Goal: Task Accomplishment & Management: Manage account settings

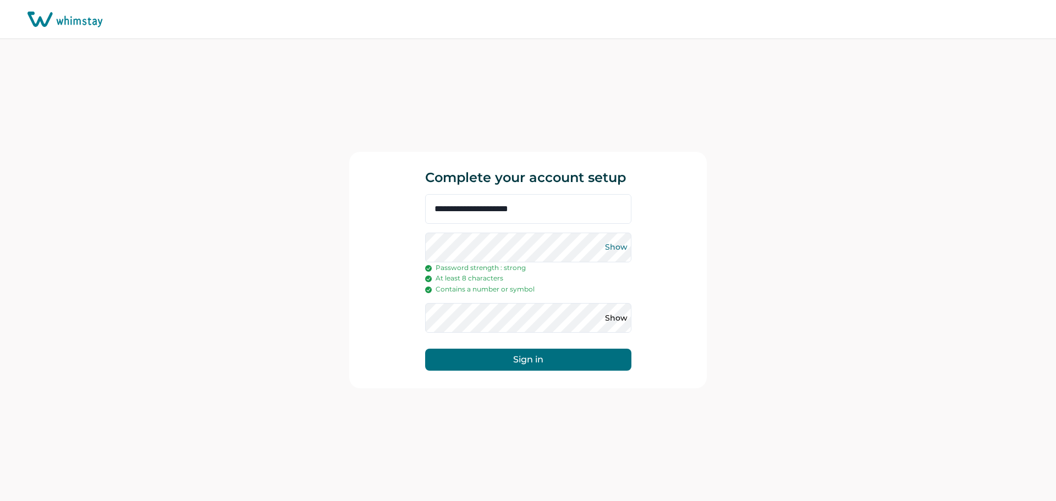
click at [616, 246] on button "Show" at bounding box center [617, 248] width 18 height 18
click at [618, 318] on button "Show" at bounding box center [617, 318] width 18 height 18
click at [524, 363] on button "Sign in" at bounding box center [528, 360] width 206 height 22
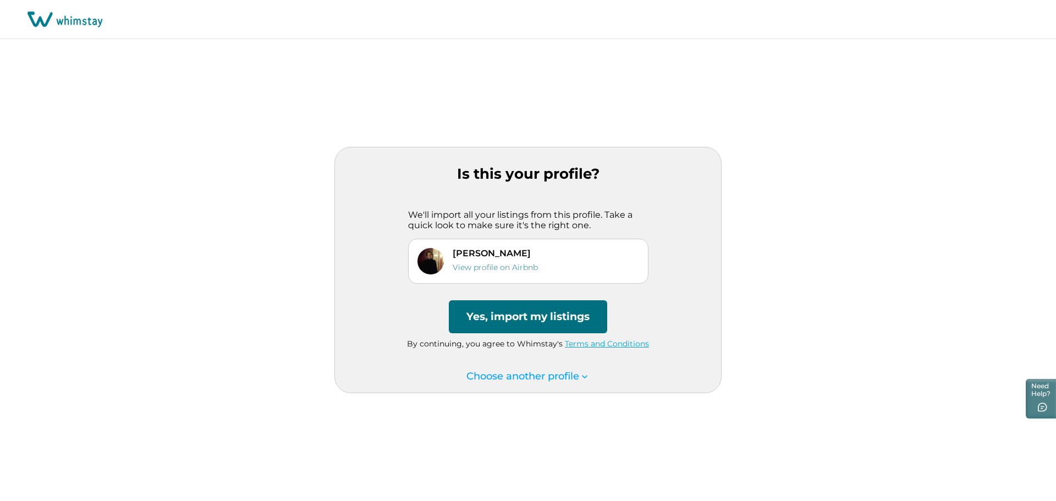
click at [524, 317] on button "Yes, import my listings" at bounding box center [528, 316] width 158 height 33
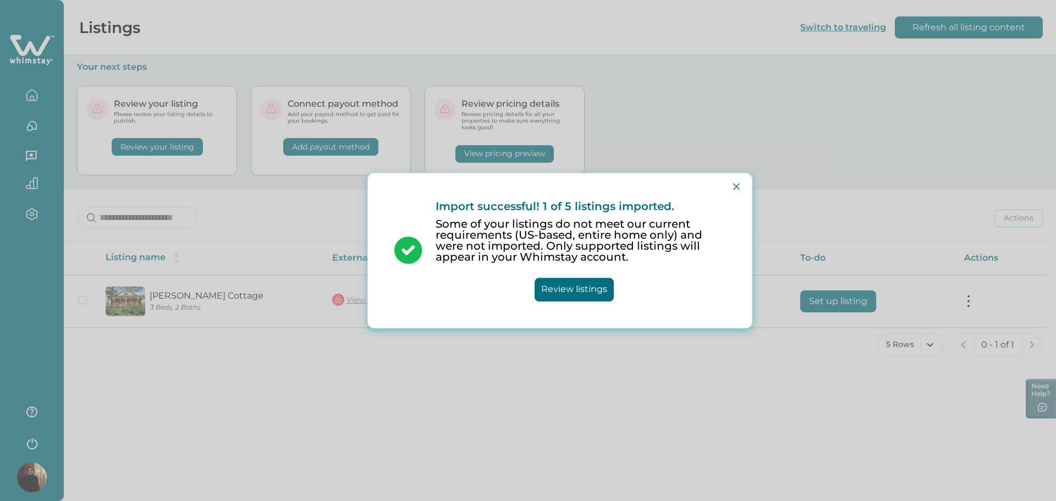
click at [573, 289] on button "Review listings" at bounding box center [573, 290] width 79 height 24
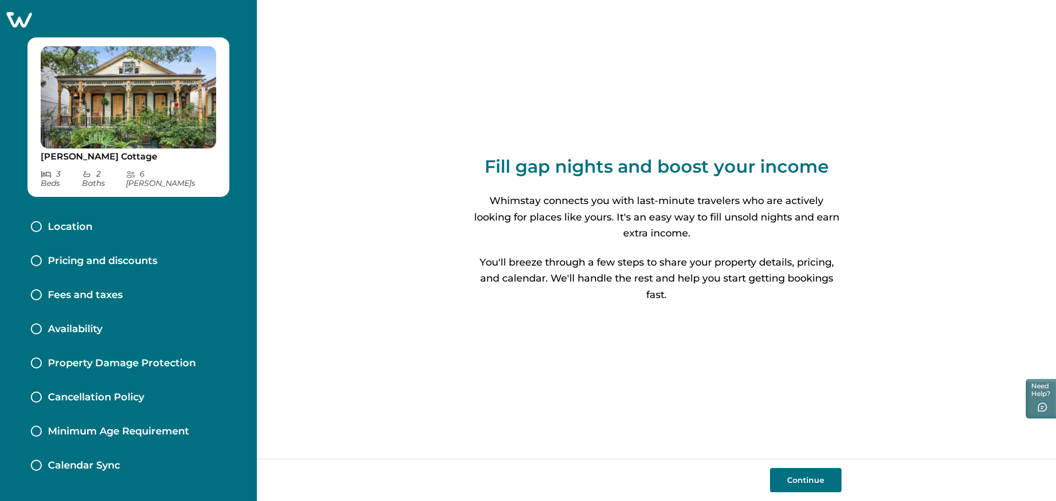
click at [803, 478] on button "Continue" at bounding box center [805, 480] width 71 height 24
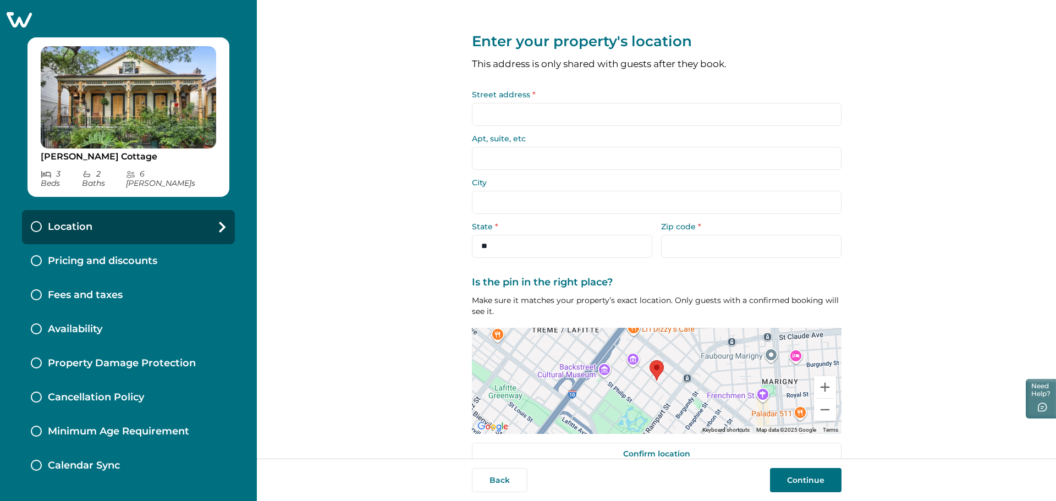
click at [496, 118] on input "Street address *" at bounding box center [656, 114] width 369 height 23
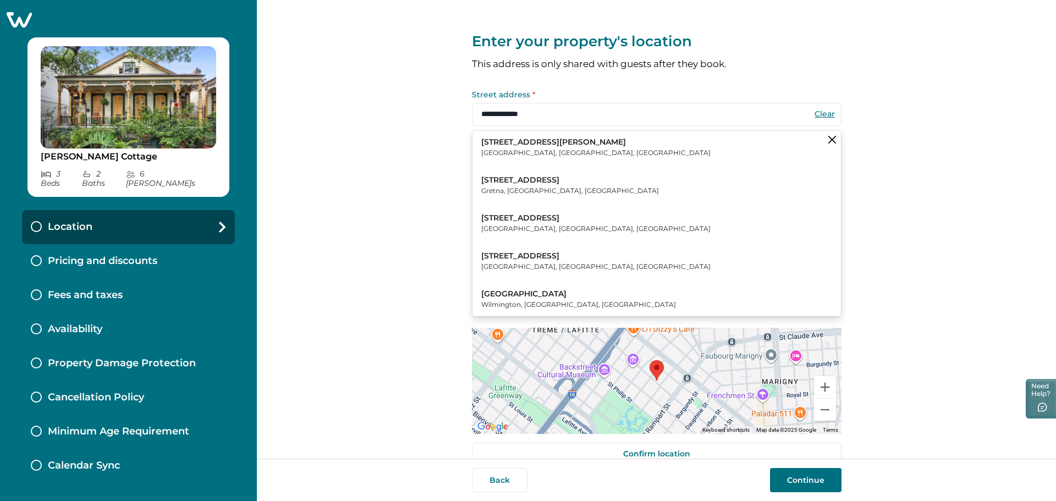
click at [549, 143] on p "1215 Governor Nicholls Street" at bounding box center [595, 142] width 229 height 11
type input "**********"
select select "**"
type input "*****"
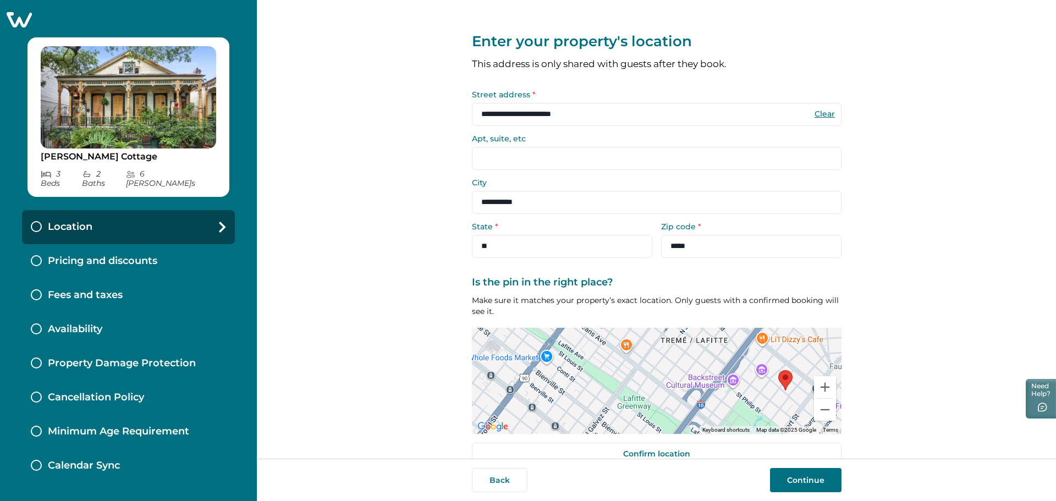
click at [803, 475] on button "Continue" at bounding box center [805, 480] width 71 height 24
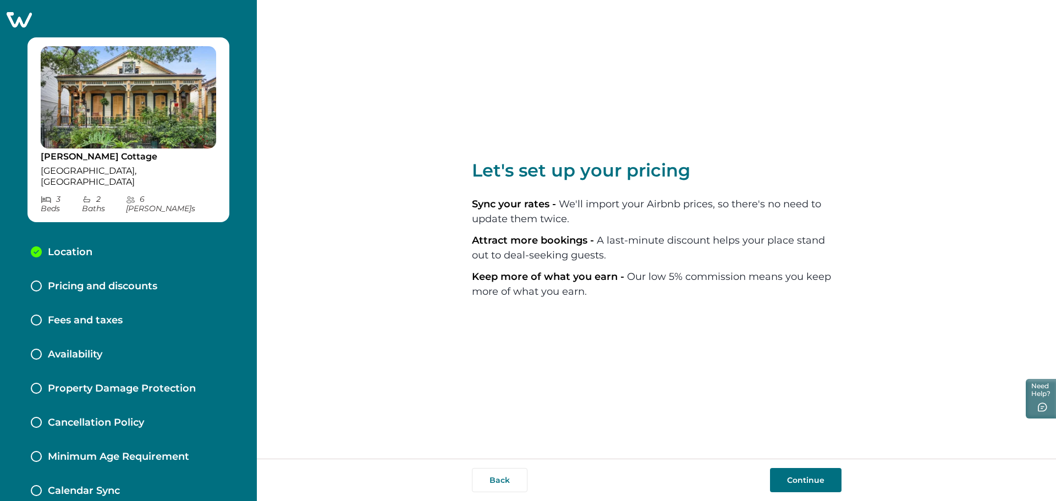
click at [805, 481] on button "Continue" at bounding box center [805, 480] width 71 height 24
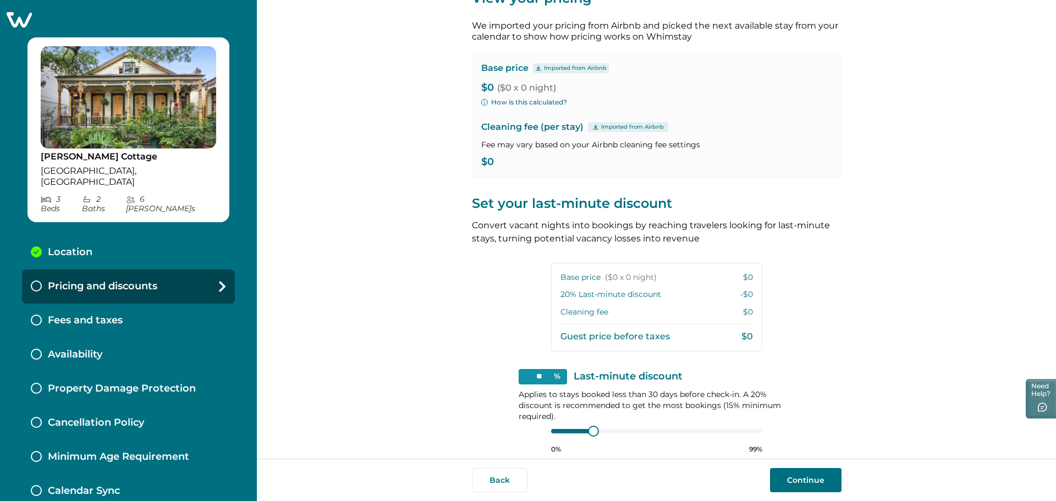
scroll to position [107, 0]
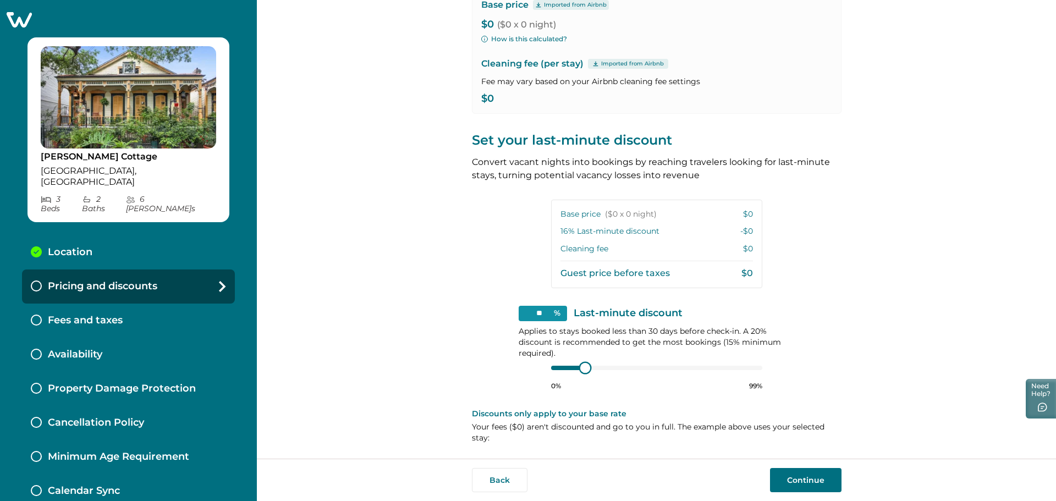
type input "**"
click at [553, 366] on div at bounding box center [656, 367] width 211 height 9
click at [836, 269] on div "View your pricing We imported your pricing from Airbnb and picked the next avai…" at bounding box center [656, 175] width 369 height 565
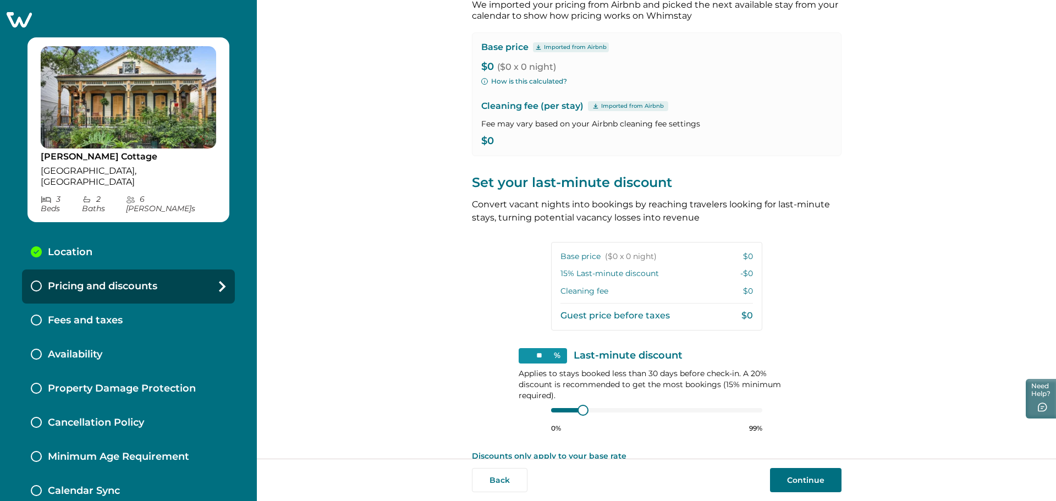
scroll to position [0, 0]
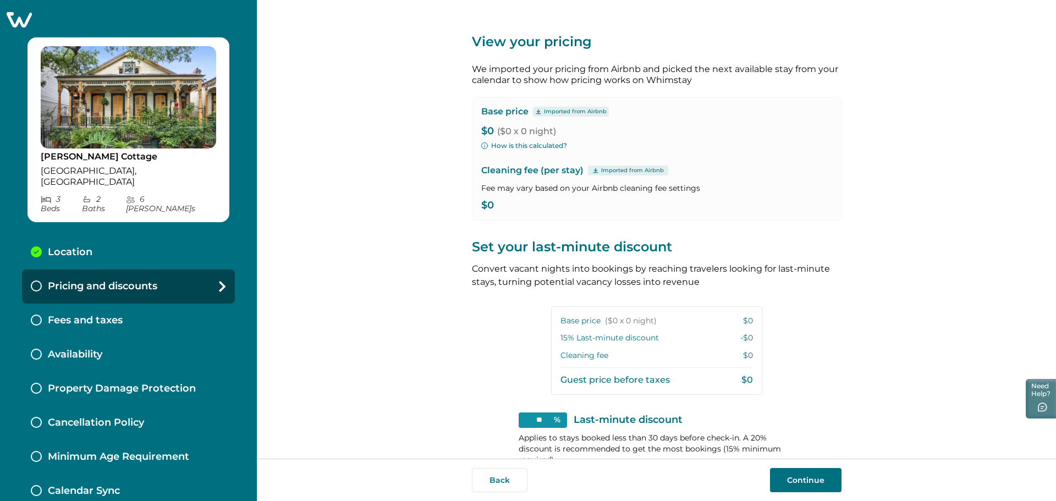
click at [491, 205] on p "$0" at bounding box center [656, 205] width 351 height 11
click at [489, 129] on p "$0 ($0 x 0 night)" at bounding box center [656, 131] width 351 height 11
click at [572, 112] on p "Imported from Airbnb" at bounding box center [575, 111] width 63 height 9
click at [489, 133] on p "$0 ($0 x 0 night)" at bounding box center [656, 131] width 351 height 11
click at [485, 200] on p "$0" at bounding box center [656, 205] width 351 height 11
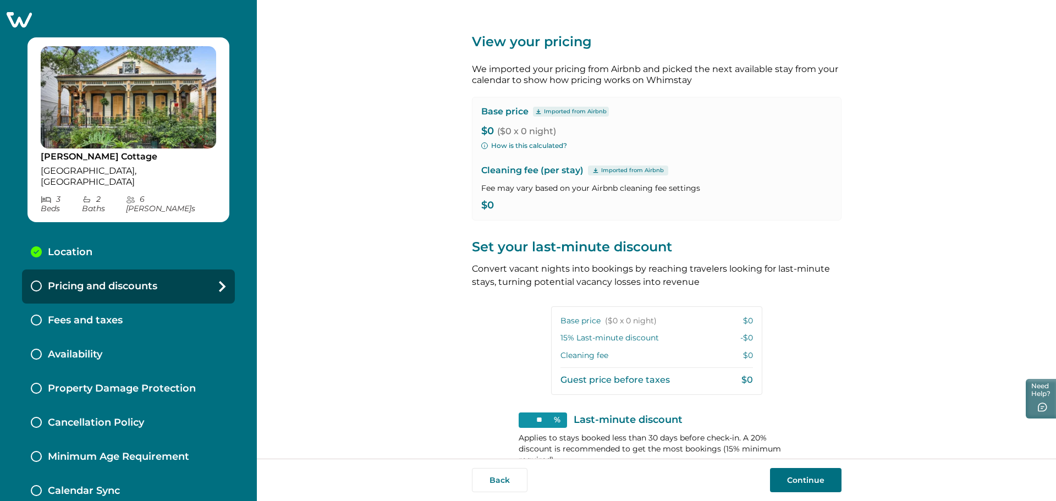
click at [496, 201] on p "$0" at bounding box center [656, 205] width 351 height 11
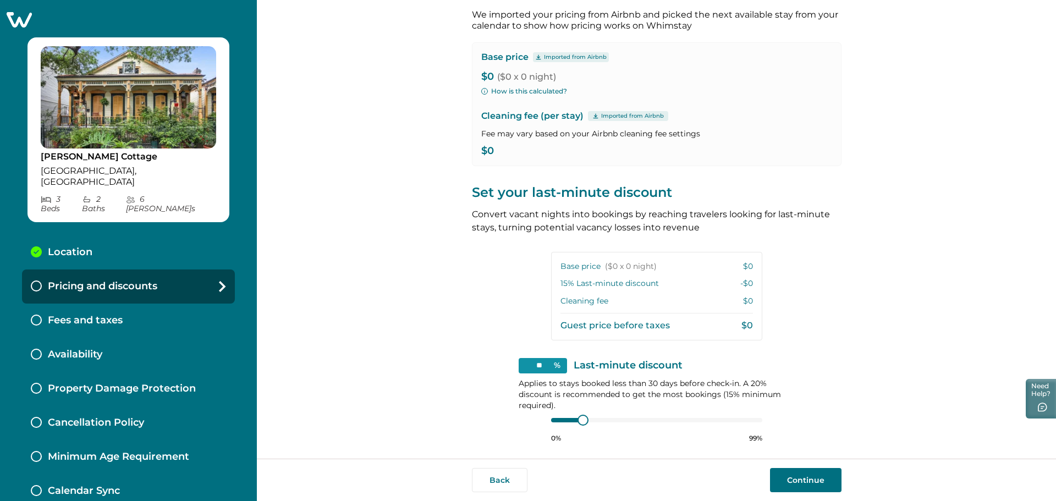
scroll to position [107, 0]
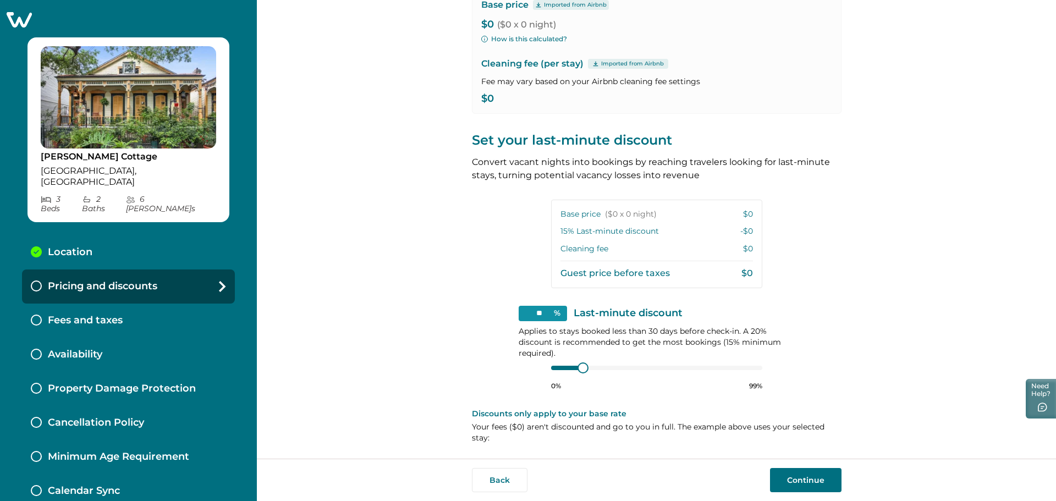
click at [798, 480] on button "Continue" at bounding box center [805, 480] width 71 height 24
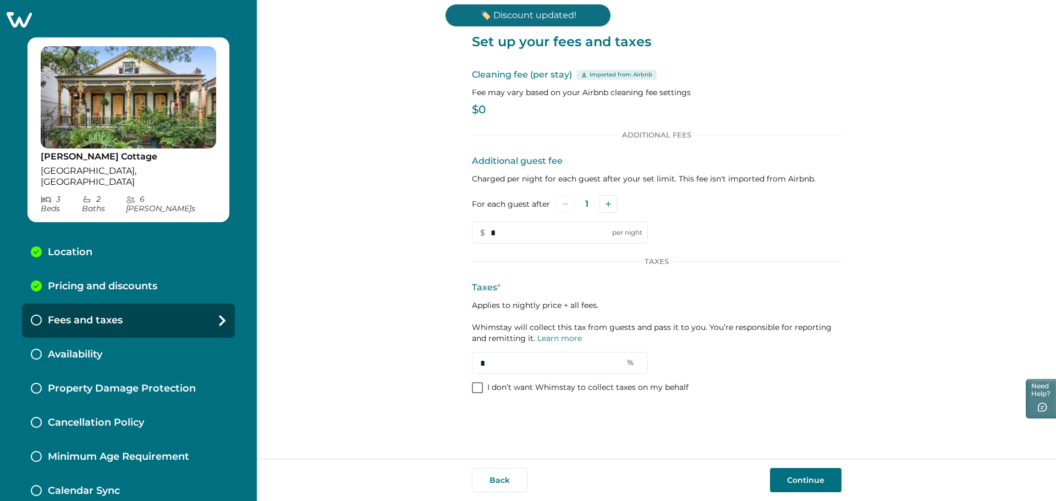
click at [490, 109] on p "$0" at bounding box center [656, 109] width 369 height 11
click at [608, 206] on icon "Add" at bounding box center [607, 203] width 5 height 5
click at [605, 205] on button "Add" at bounding box center [610, 204] width 18 height 18
drag, startPoint x: 501, startPoint y: 235, endPoint x: 476, endPoint y: 235, distance: 24.7
click at [476, 235] on input "*" at bounding box center [560, 233] width 176 height 22
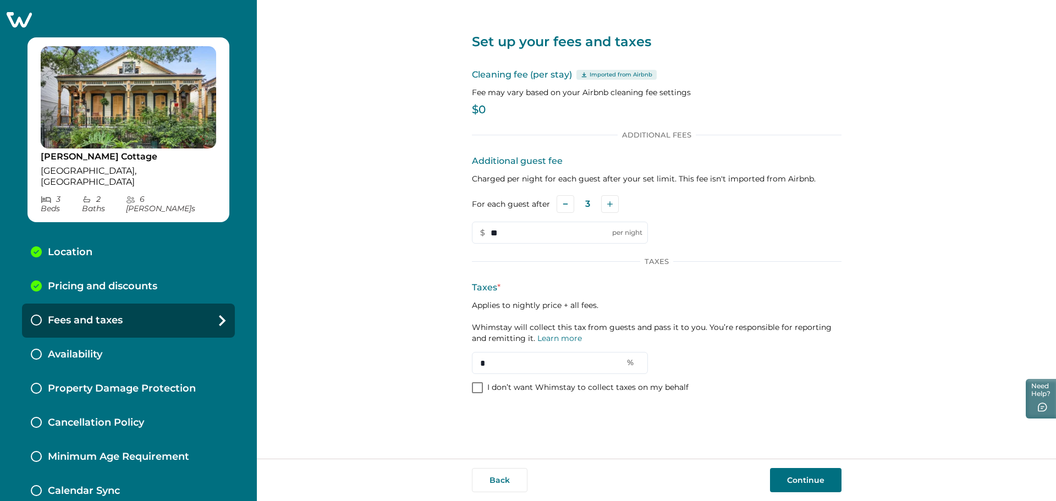
type input "**"
click at [691, 221] on div "Additional guest fee Charged per night for each guest after your set limit. Thi…" at bounding box center [656, 198] width 369 height 89
click at [505, 358] on input "*" at bounding box center [560, 363] width 176 height 22
type input "*"
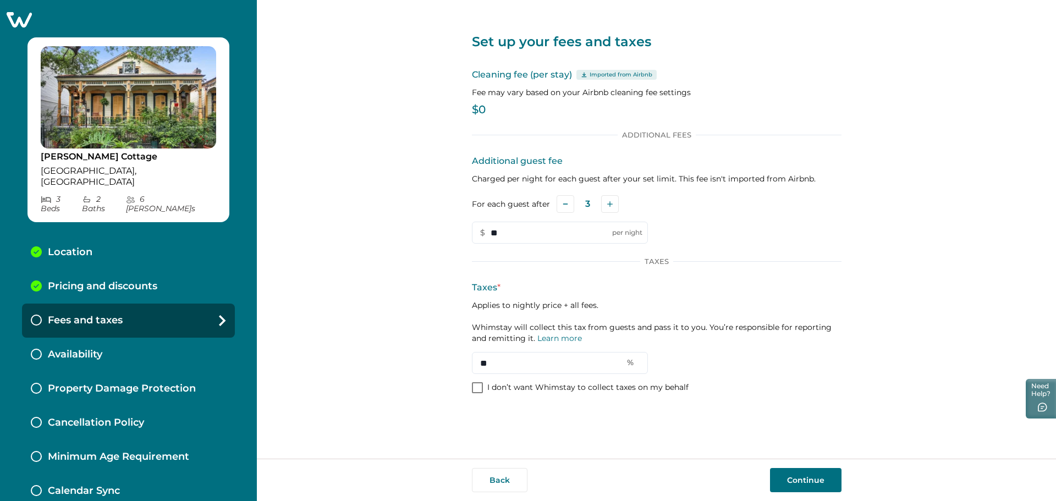
type input "**"
click at [794, 476] on button "Continue" at bounding box center [805, 480] width 71 height 24
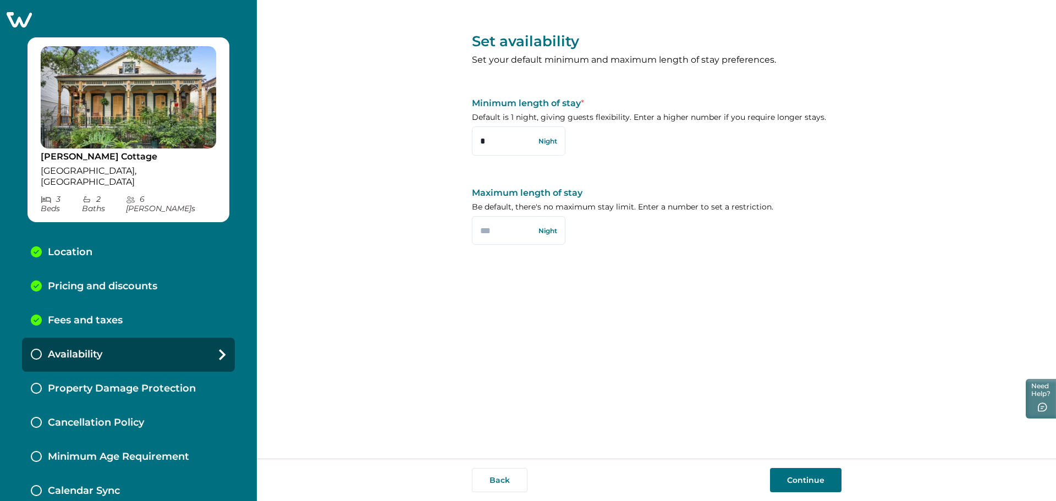
drag, startPoint x: 506, startPoint y: 136, endPoint x: 467, endPoint y: 139, distance: 38.6
click at [467, 139] on div "Set availability Set your default minimum and maximum length of stay preference…" at bounding box center [656, 229] width 799 height 459
type input "*"
click at [497, 225] on input "text" at bounding box center [518, 230] width 93 height 29
type input "**"
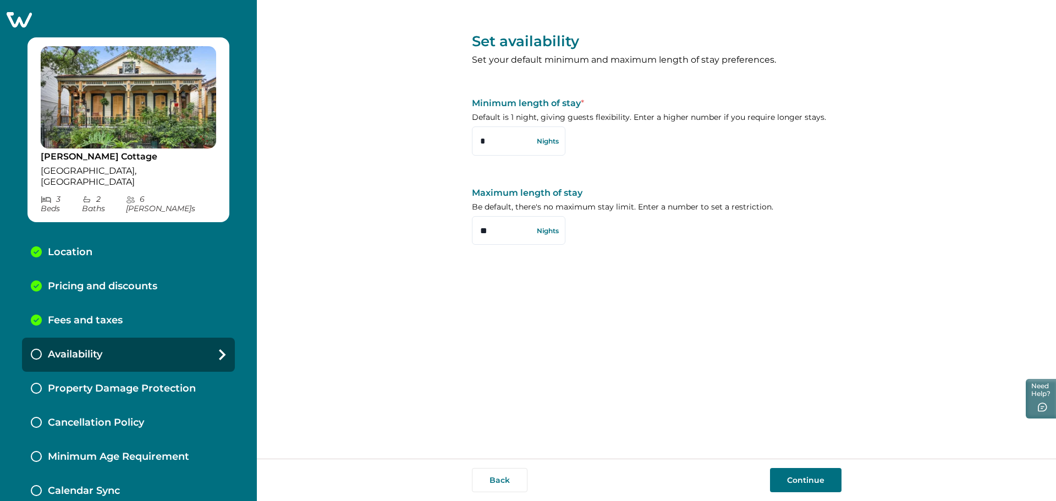
click at [809, 481] on button "Continue" at bounding box center [805, 480] width 71 height 24
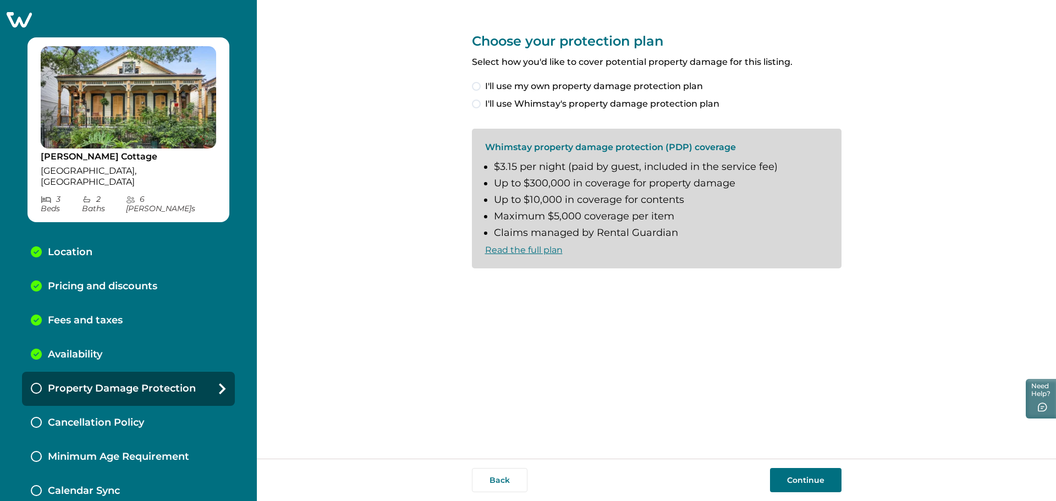
click at [474, 102] on span at bounding box center [476, 104] width 9 height 9
click at [475, 289] on span at bounding box center [476, 286] width 9 height 9
click at [808, 483] on button "Continue" at bounding box center [805, 480] width 71 height 24
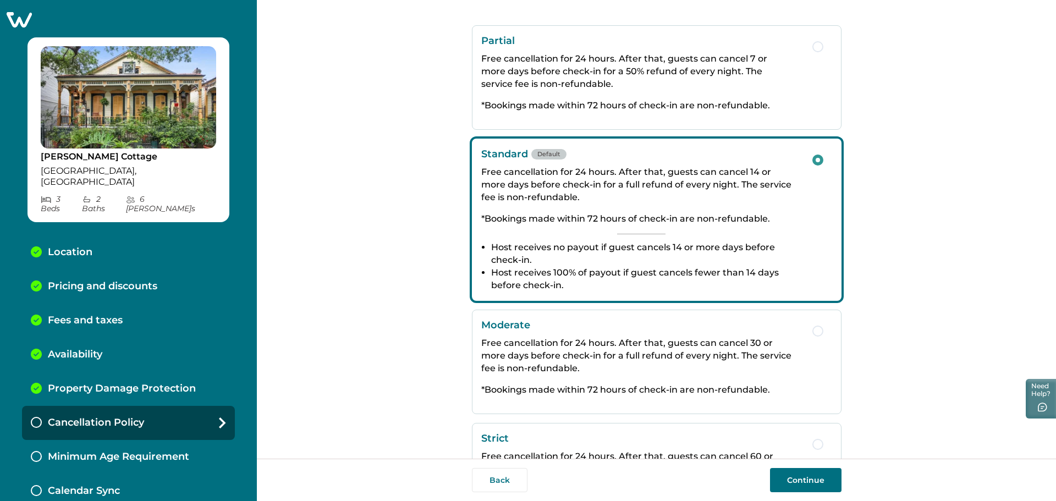
scroll to position [143, 0]
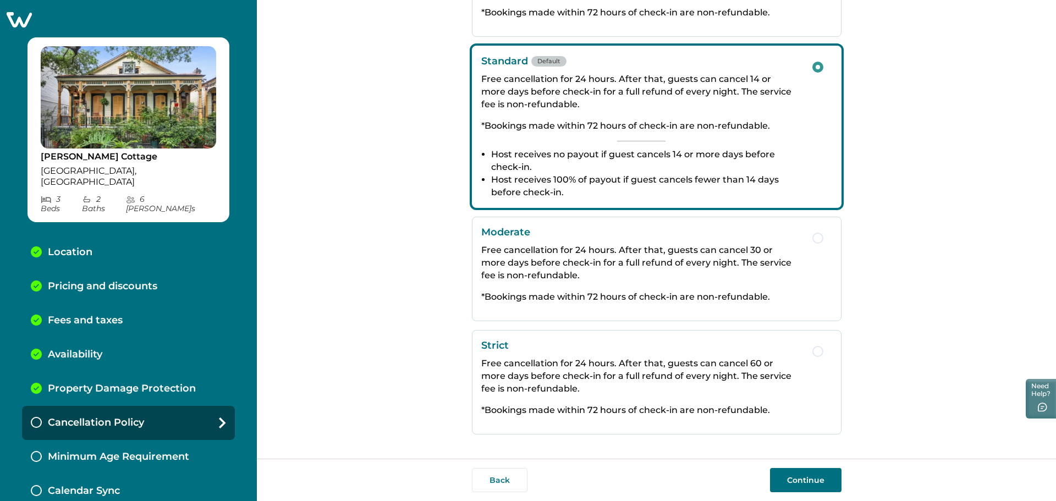
click at [815, 351] on span "button" at bounding box center [817, 351] width 11 height 11
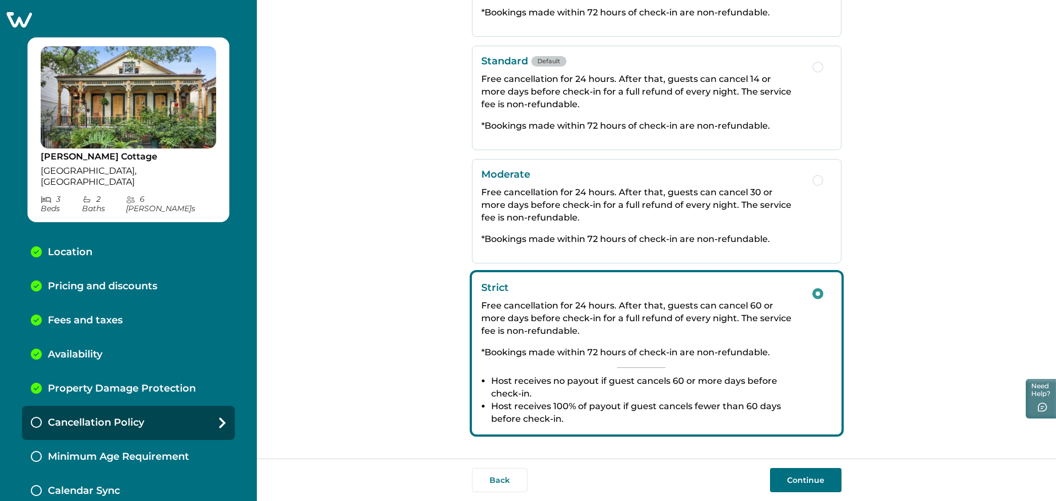
click at [805, 484] on button "Continue" at bounding box center [805, 480] width 71 height 24
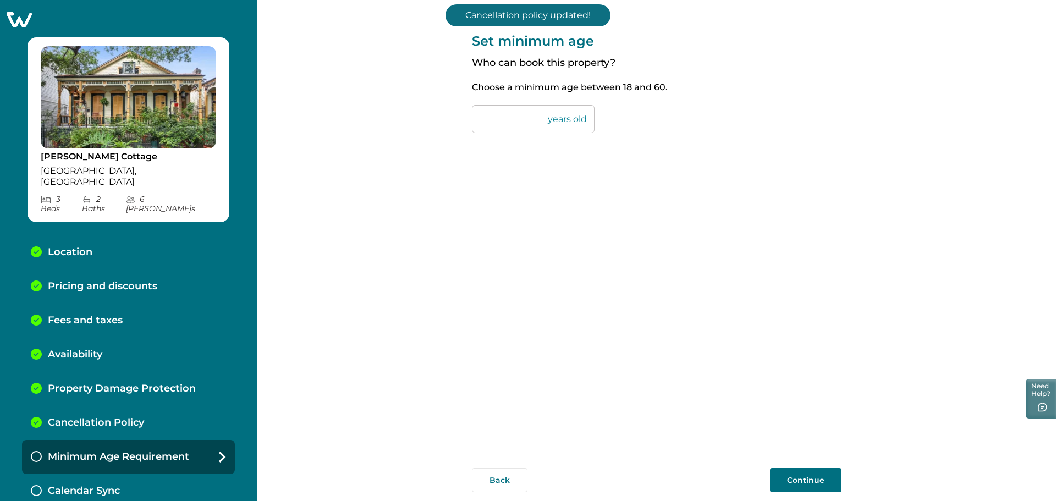
drag, startPoint x: 495, startPoint y: 122, endPoint x: 428, endPoint y: 122, distance: 67.1
click at [428, 122] on div "Set minimum age Who can book this property? Choose a minimum age between 18 and…" at bounding box center [656, 229] width 799 height 459
type input "**"
click at [800, 479] on button "Continue" at bounding box center [805, 480] width 71 height 24
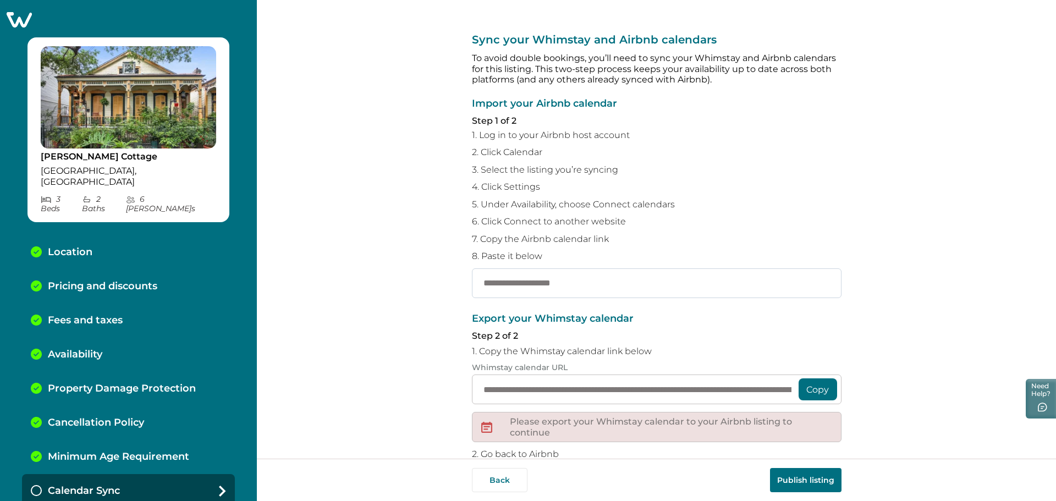
click at [511, 285] on input "text" at bounding box center [656, 283] width 369 height 30
click at [516, 300] on div "**********" at bounding box center [656, 275] width 369 height 551
click at [515, 285] on input "text" at bounding box center [656, 283] width 369 height 30
paste input "**********"
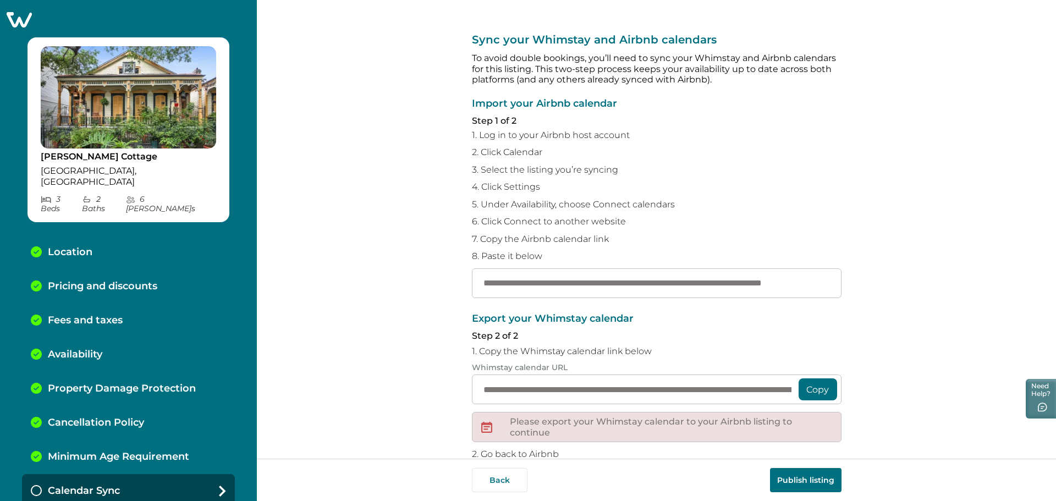
type input "**********"
click at [923, 344] on div "**********" at bounding box center [656, 229] width 799 height 459
click at [819, 387] on button "Copy" at bounding box center [817, 389] width 38 height 22
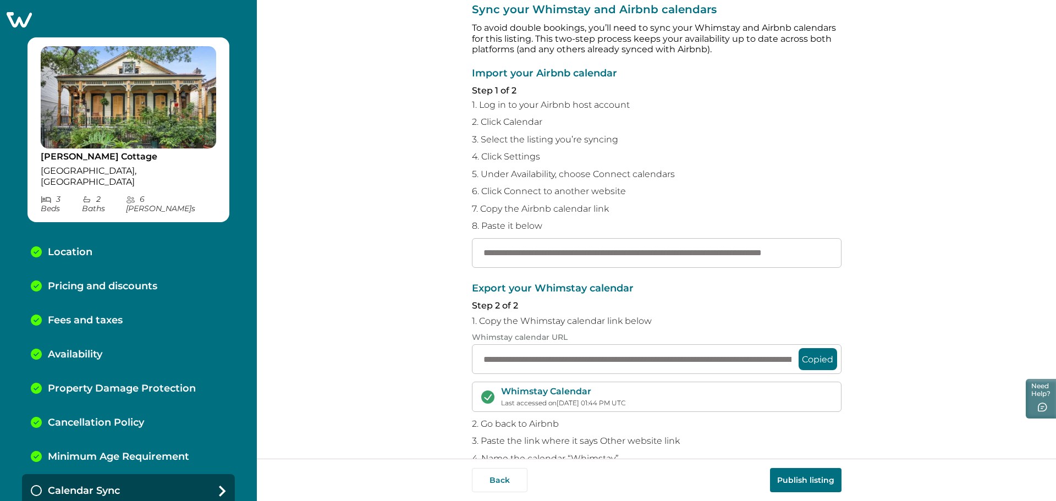
scroll to position [92, 0]
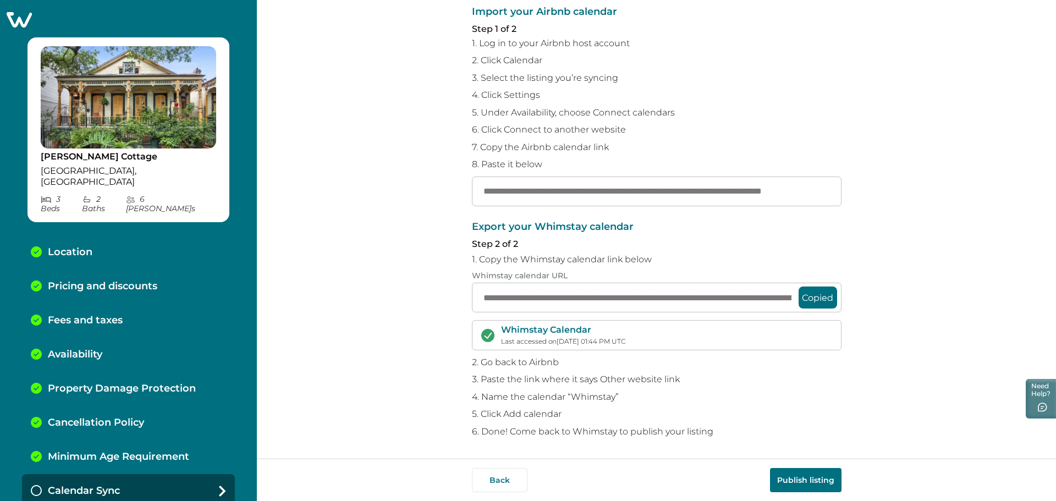
click at [813, 483] on button "Publish listing" at bounding box center [805, 480] width 71 height 24
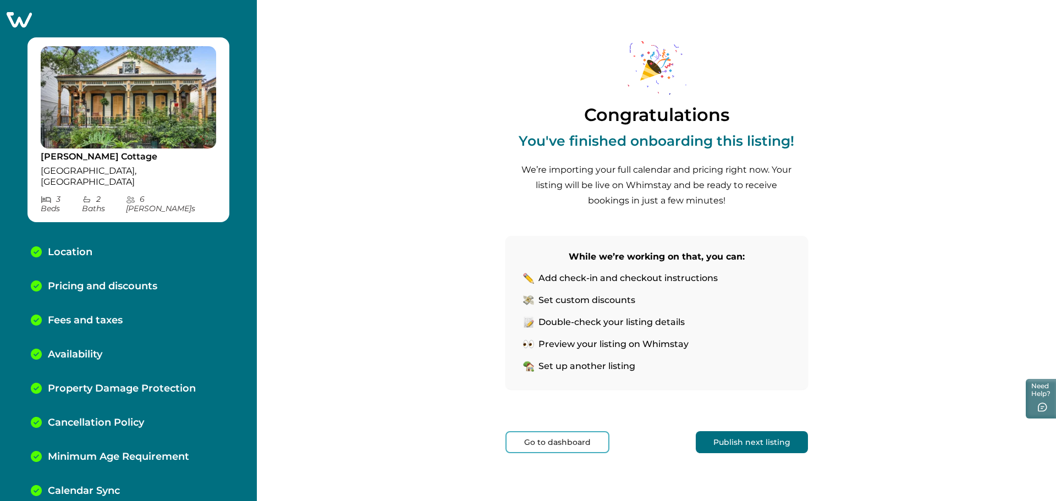
click at [542, 443] on button "Go to dashboard" at bounding box center [557, 442] width 104 height 22
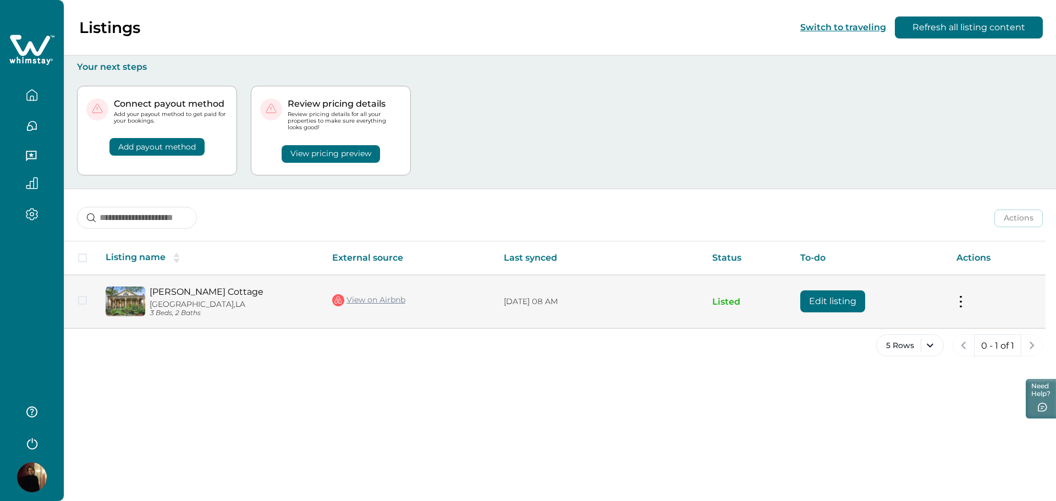
click at [836, 306] on button "Edit listing" at bounding box center [832, 301] width 65 height 22
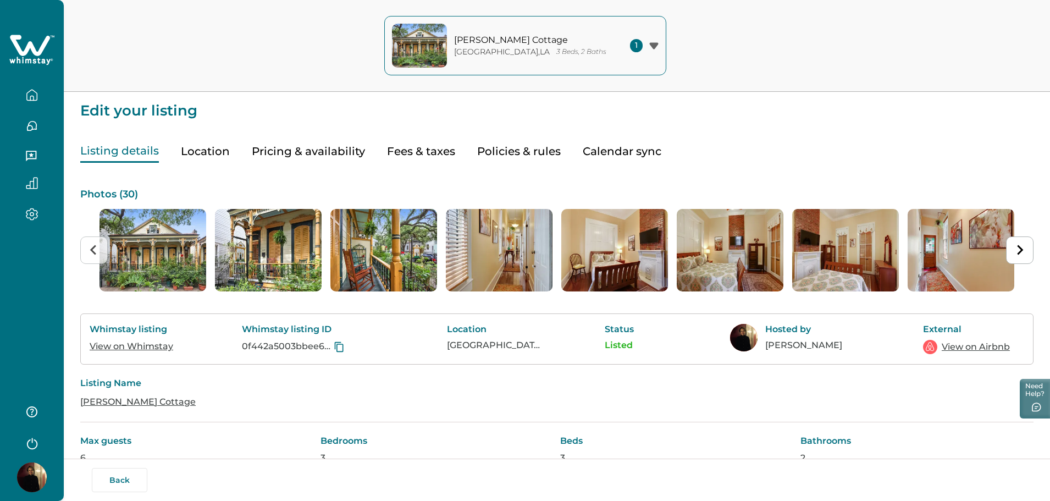
click at [295, 152] on button "Pricing & availability" at bounding box center [308, 151] width 113 height 23
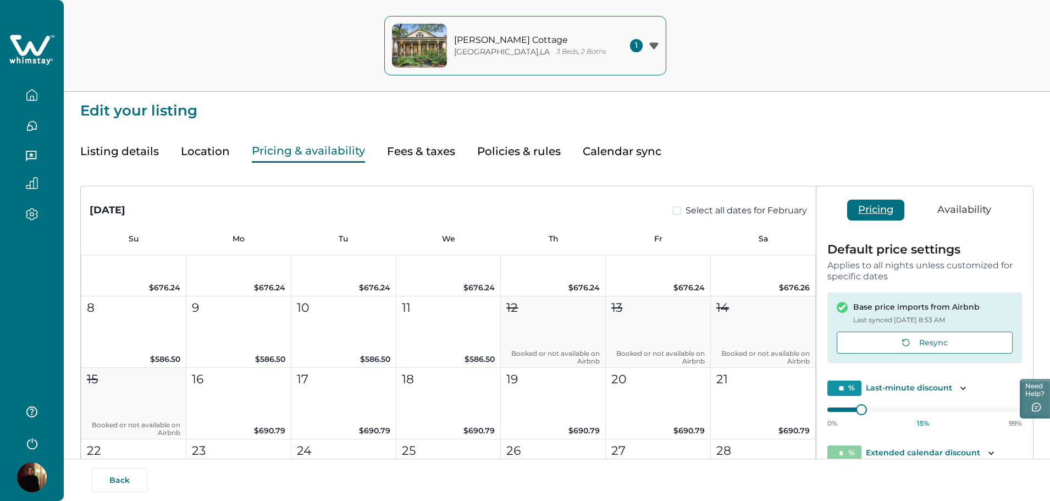
scroll to position [2749, 0]
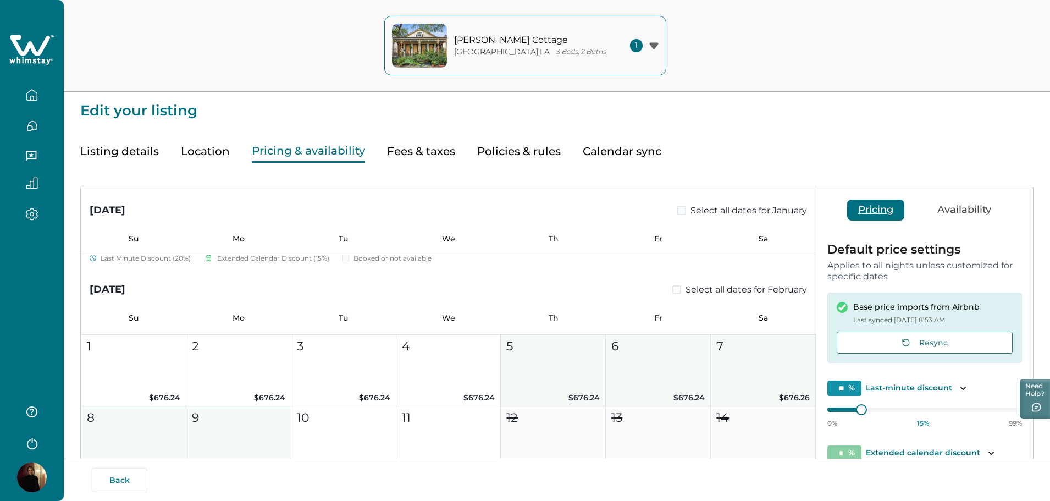
drag, startPoint x: 553, startPoint y: 368, endPoint x: 245, endPoint y: 440, distance: 315.7
click at [245, 440] on div "1 $676.24 2 $676.24 3 $676.24 4 $676.24 5 $676.24 6 $676.24 7 $676.26 8 $586.50…" at bounding box center [448, 477] width 735 height 286
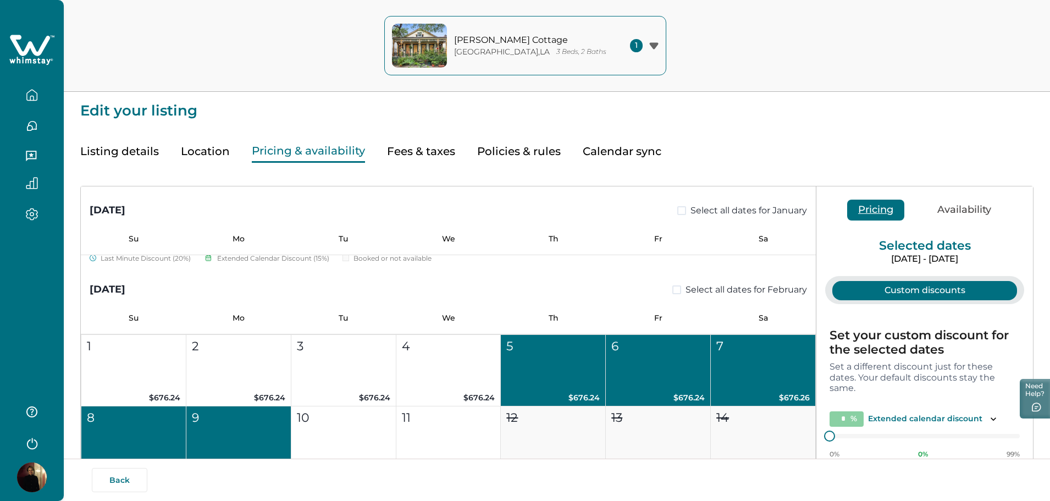
type input "**"
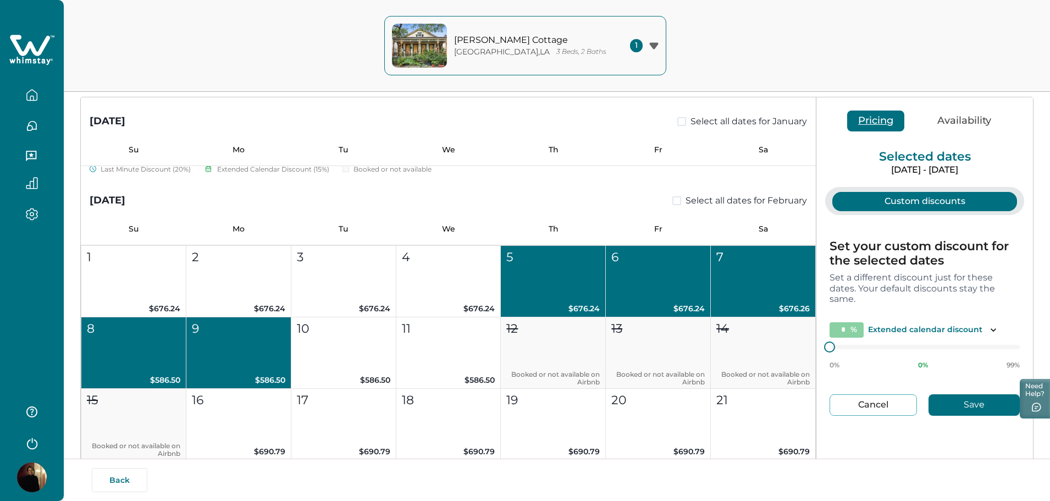
scroll to position [78, 0]
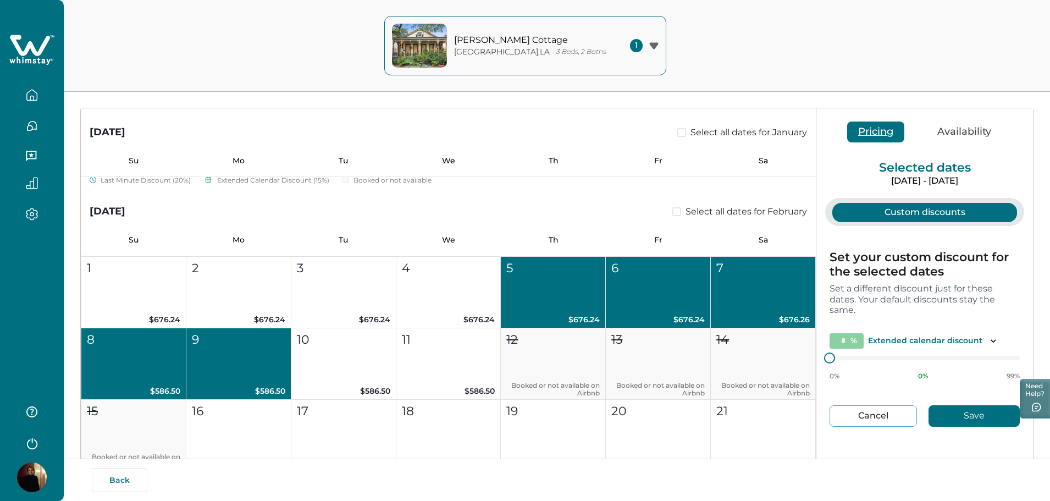
click at [875, 128] on button "Pricing" at bounding box center [875, 132] width 57 height 21
click at [881, 131] on button "Pricing" at bounding box center [875, 132] width 57 height 21
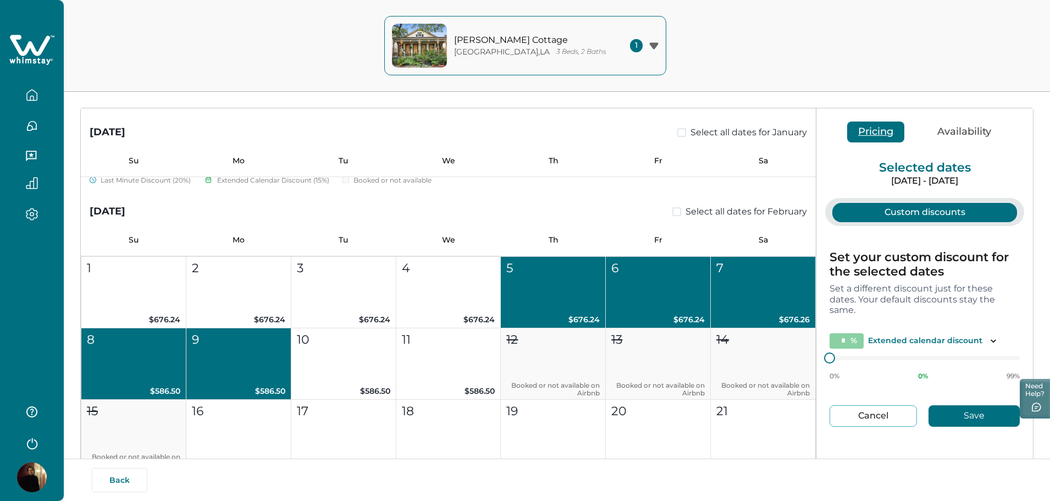
click at [881, 131] on button "Pricing" at bounding box center [875, 132] width 57 height 21
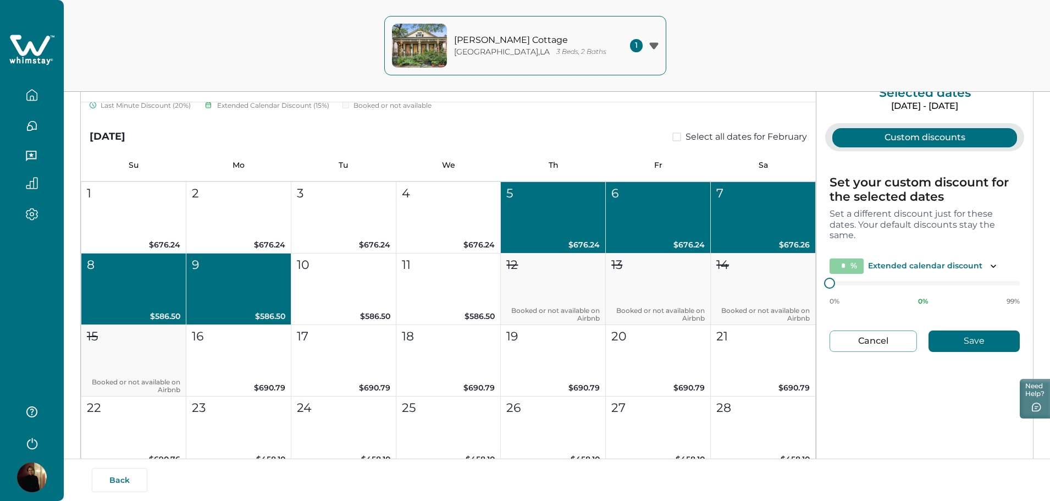
scroll to position [133, 0]
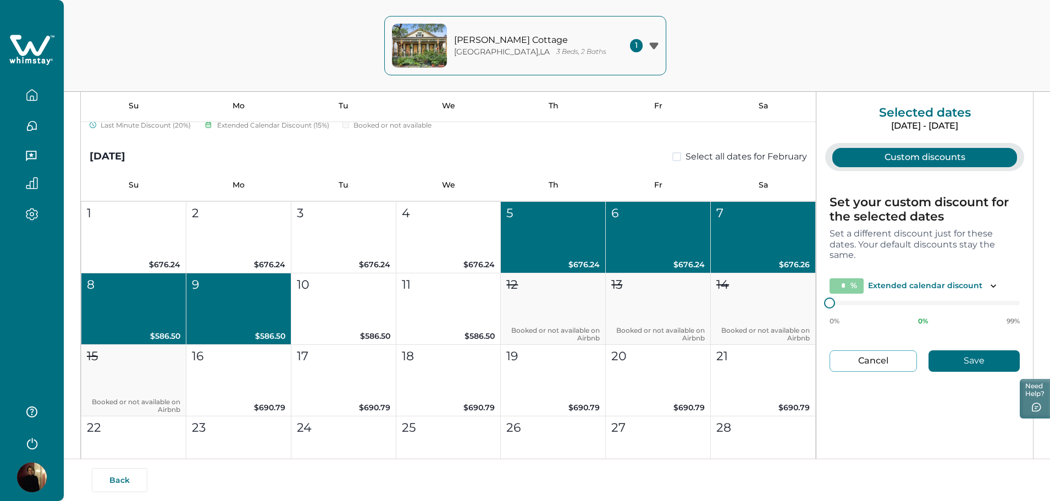
click at [897, 148] on button "Custom discounts" at bounding box center [924, 157] width 185 height 19
click at [921, 156] on button "Custom discounts" at bounding box center [924, 157] width 185 height 19
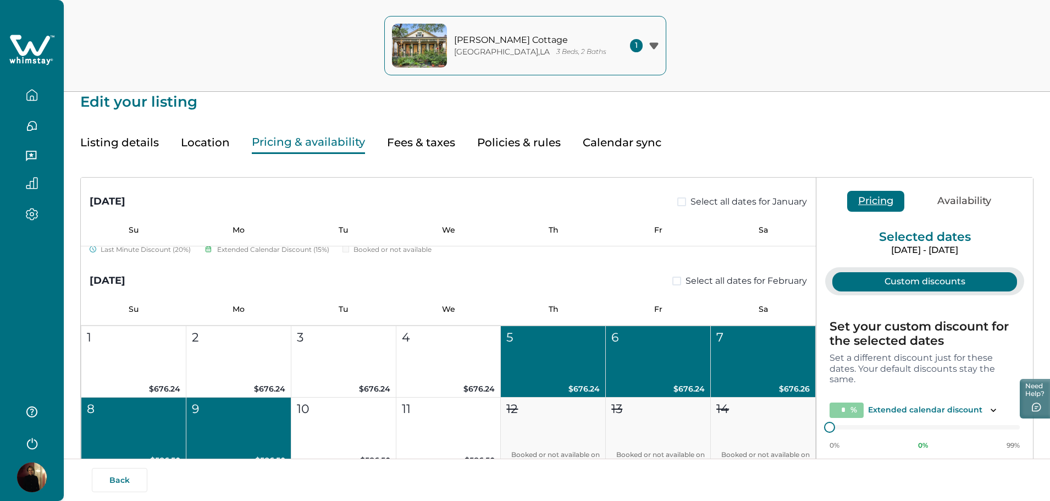
scroll to position [0, 0]
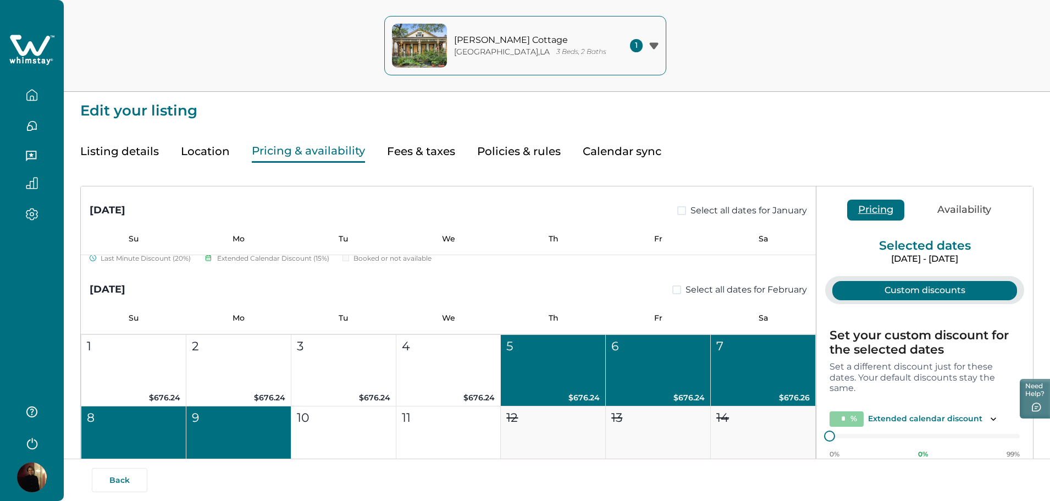
click at [957, 207] on button "Availability" at bounding box center [964, 210] width 76 height 21
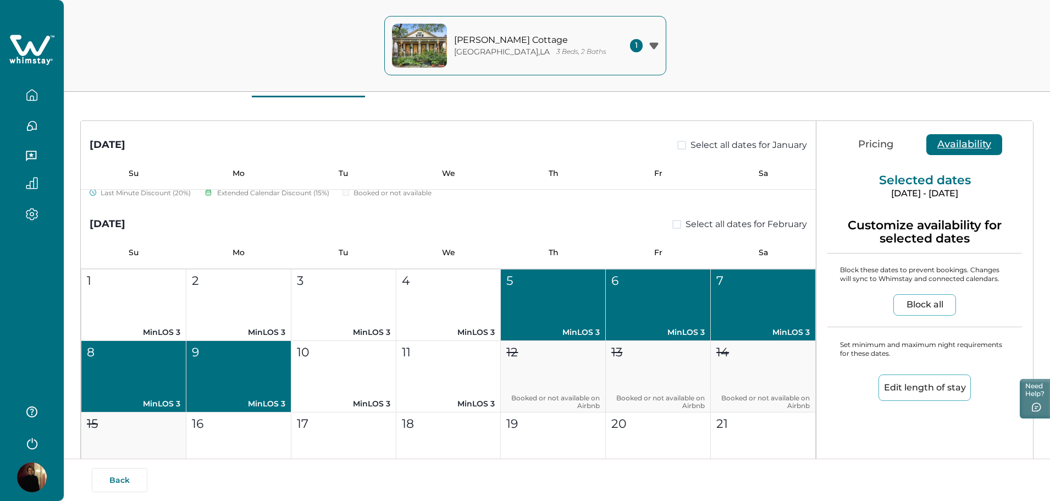
scroll to position [55, 0]
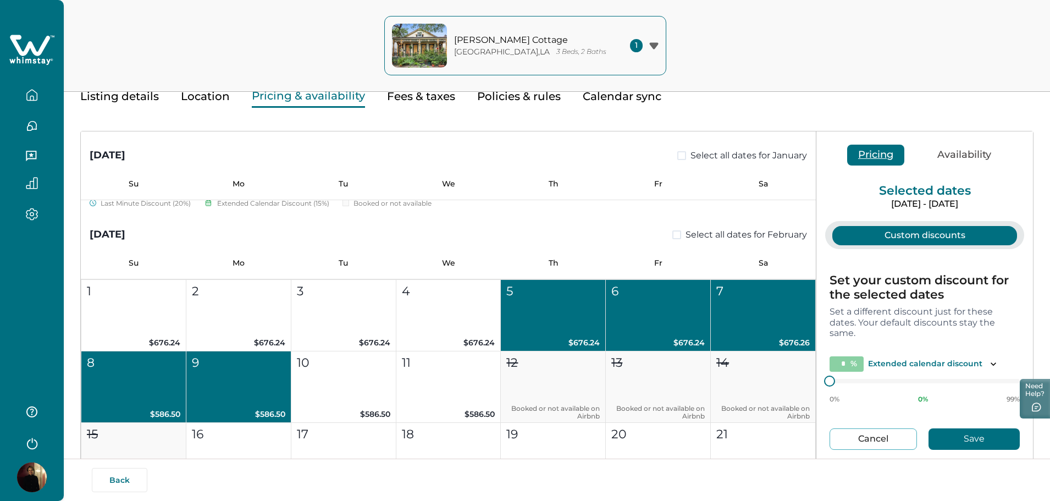
click at [885, 152] on button "Pricing" at bounding box center [875, 155] width 57 height 21
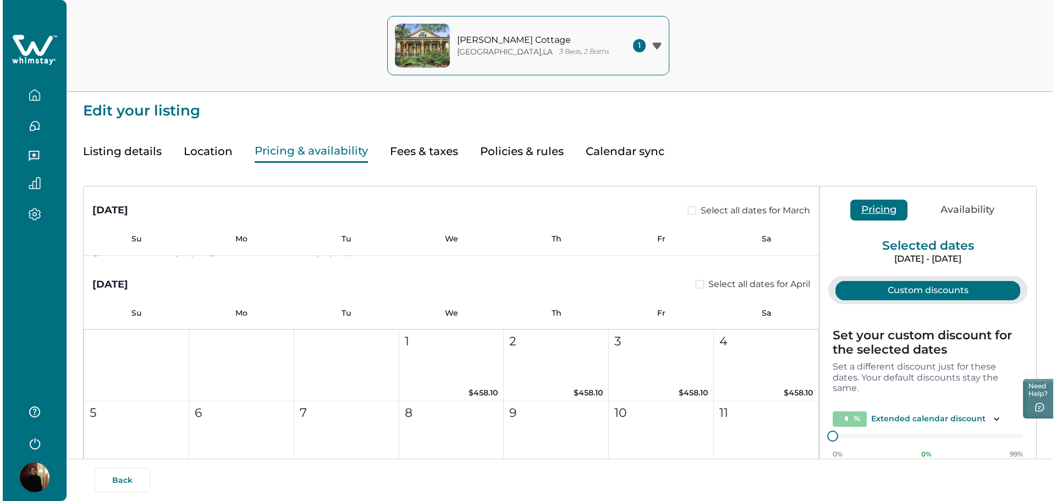
scroll to position [3574, 0]
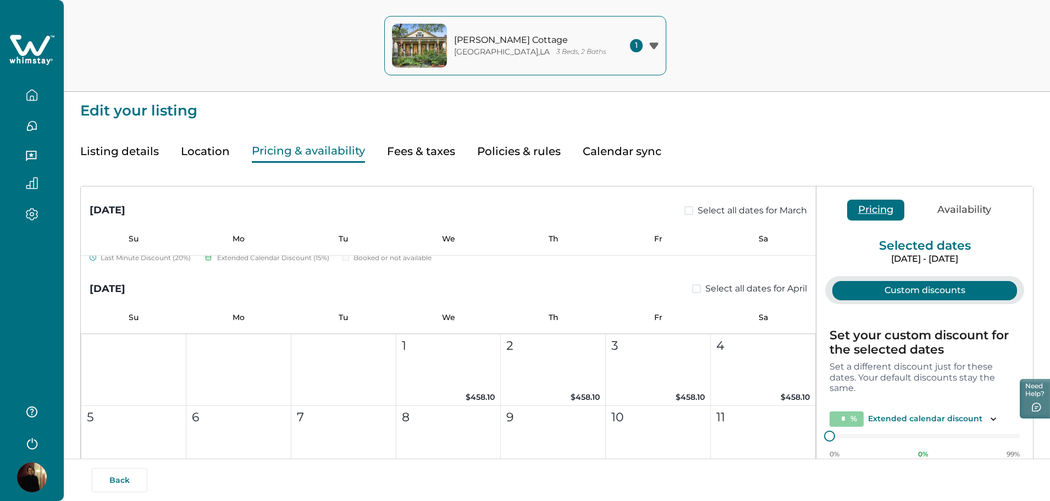
click at [654, 42] on icon "button" at bounding box center [653, 45] width 9 height 7
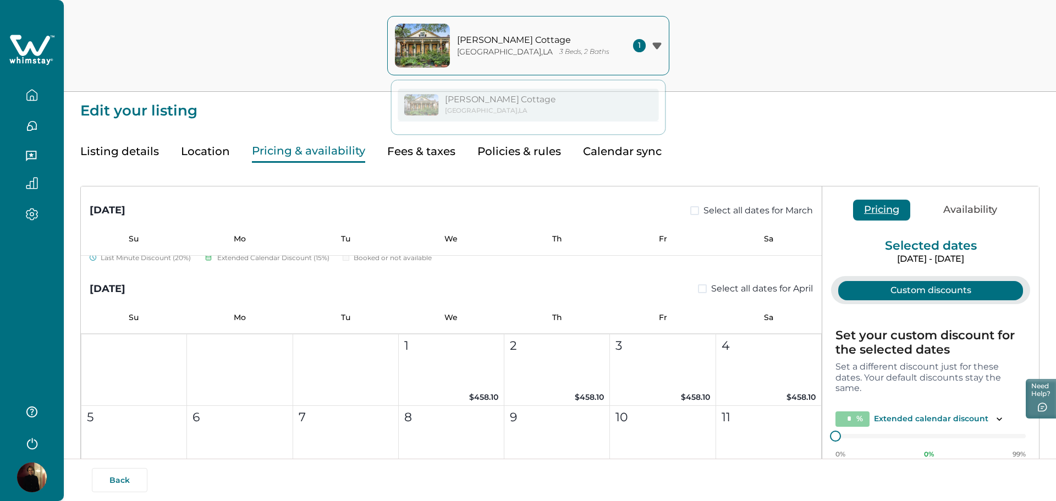
click at [720, 44] on div "Angelica Creole Cottage New Orleans , LA 3 Beds, 2 Baths 1 Angelica Creole Cott…" at bounding box center [528, 46] width 1056 height 92
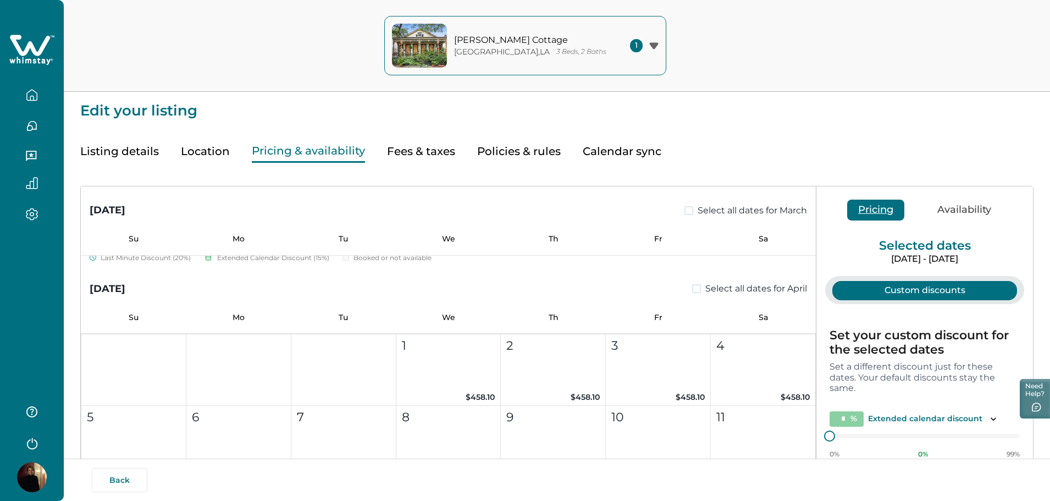
click at [34, 214] on icon "button" at bounding box center [31, 214] width 3 height 3
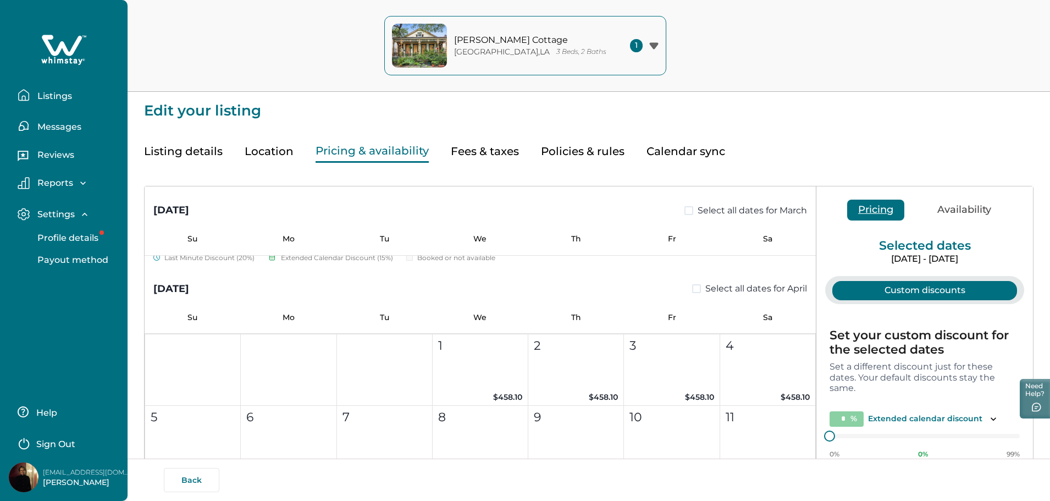
click at [51, 97] on p "Listings" at bounding box center [53, 96] width 38 height 11
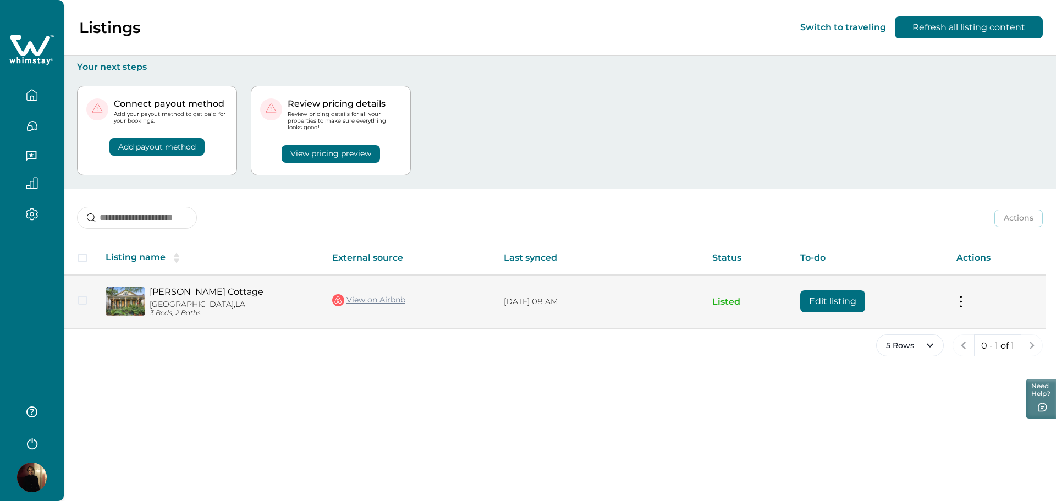
click at [980, 299] on td "Actions View listing on Whimstay Unlist listing View listing details" at bounding box center [996, 301] width 98 height 53
click at [955, 302] on td "Actions View listing on Whimstay Unlist listing View listing details" at bounding box center [996, 301] width 98 height 53
click at [961, 300] on button at bounding box center [960, 302] width 9 height 12
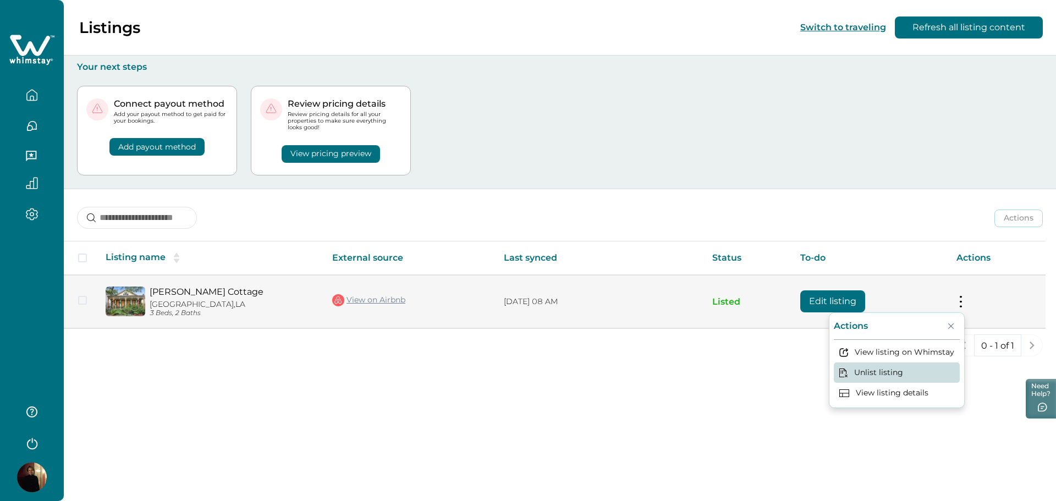
click at [881, 372] on button "Unlist listing" at bounding box center [897, 372] width 126 height 20
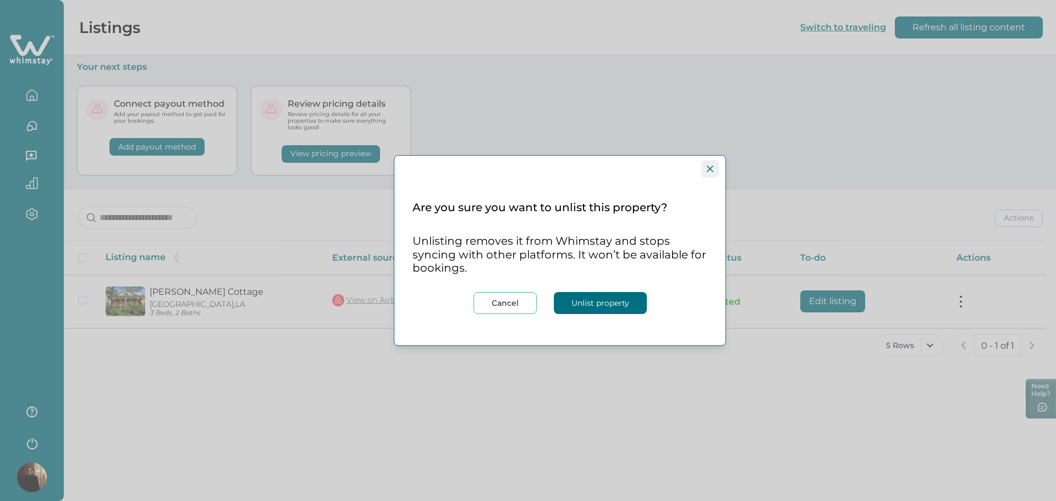
click at [711, 167] on icon "Close" at bounding box center [710, 168] width 7 height 7
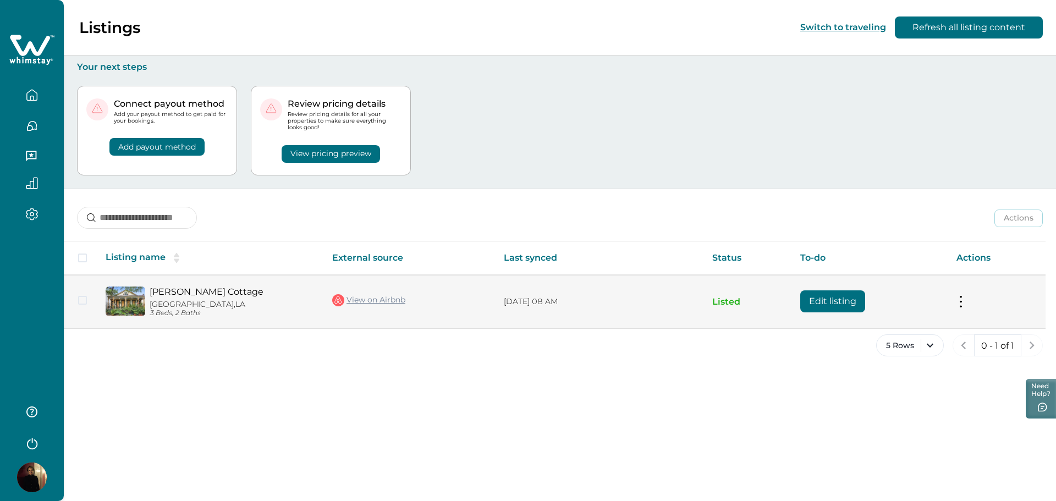
click at [725, 300] on p "Listed" at bounding box center [747, 301] width 71 height 11
click at [837, 308] on button "Edit listing" at bounding box center [832, 301] width 65 height 22
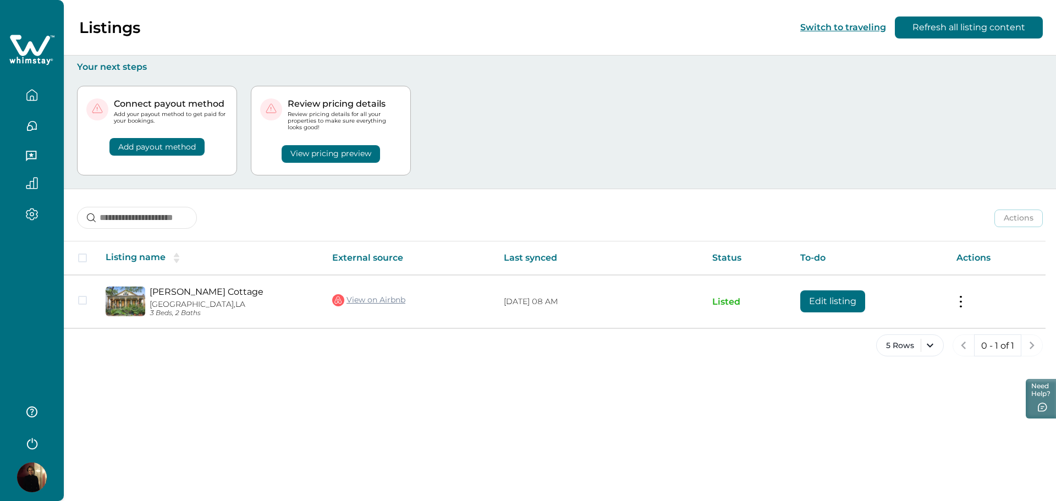
click at [351, 153] on button "View pricing preview" at bounding box center [331, 154] width 98 height 18
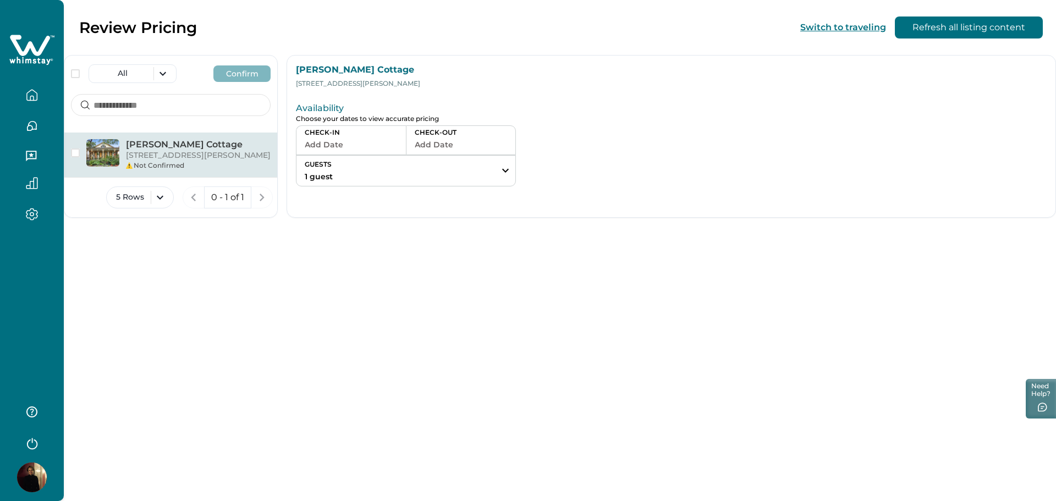
click at [342, 146] on button "Add Date" at bounding box center [351, 144] width 93 height 15
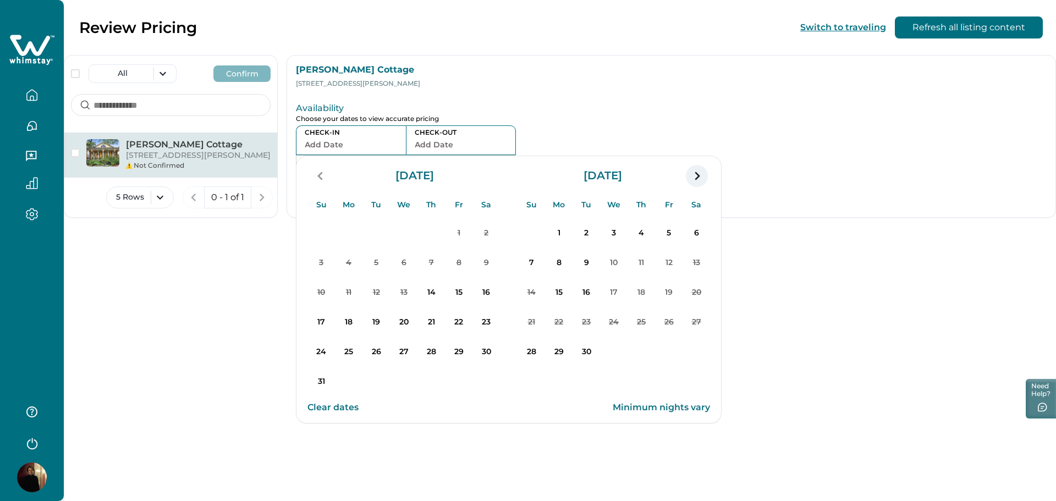
click at [705, 173] on icon "navigation button" at bounding box center [697, 176] width 18 height 20
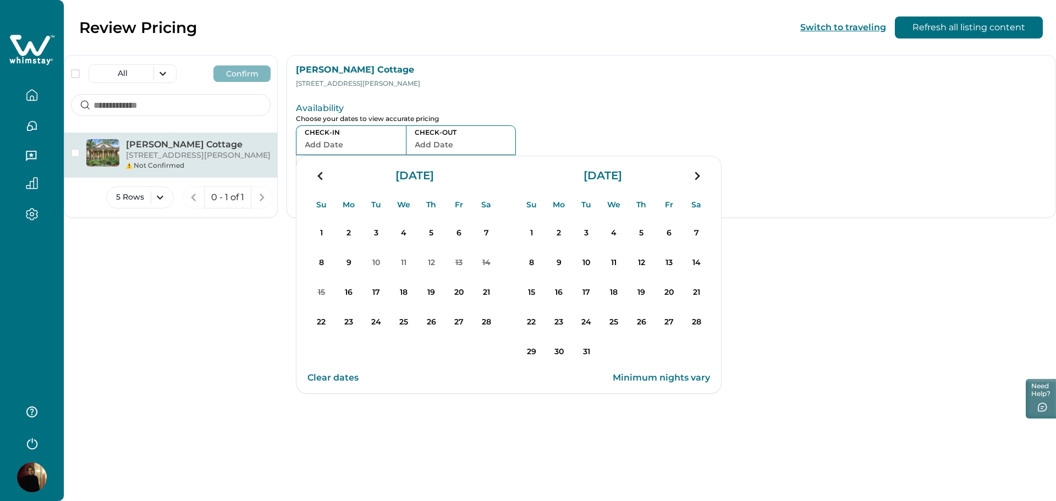
click at [705, 173] on icon "navigation button" at bounding box center [697, 176] width 18 height 20
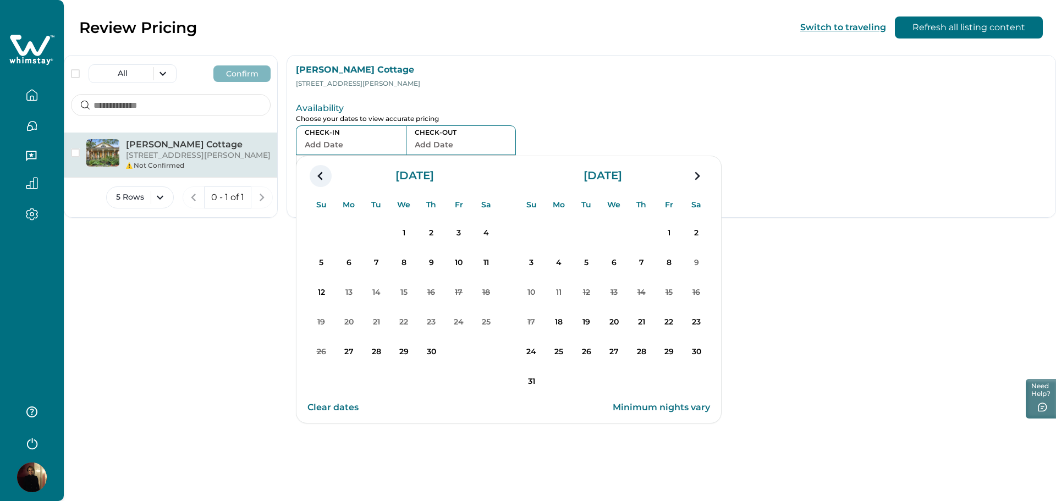
click at [329, 173] on icon "navigation button" at bounding box center [321, 176] width 18 height 20
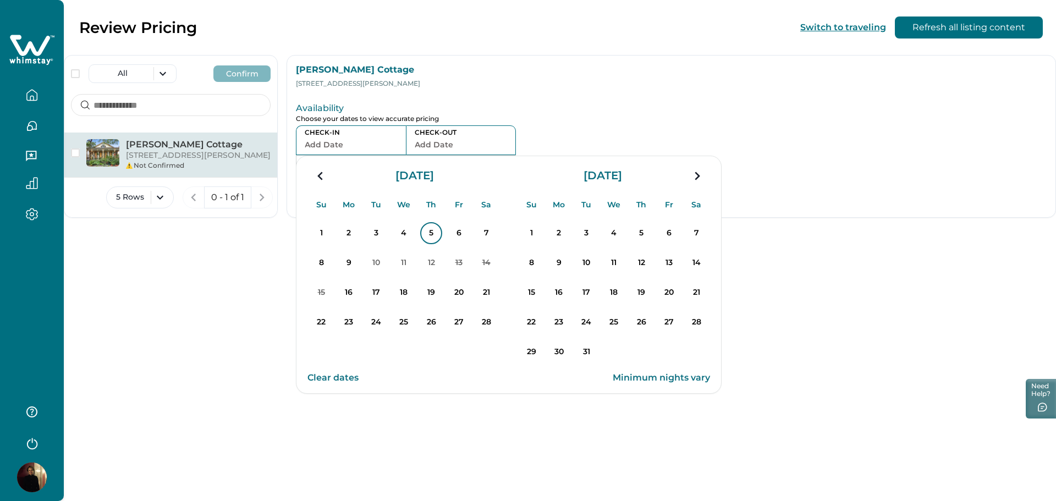
click at [442, 231] on p "5" at bounding box center [431, 233] width 22 height 22
click at [332, 265] on p "8" at bounding box center [321, 263] width 22 height 22
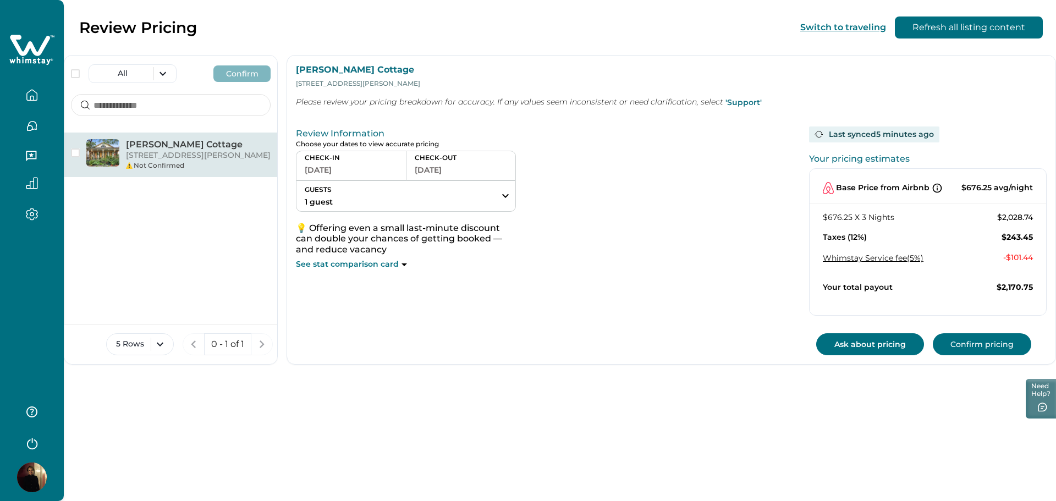
click at [873, 346] on button "Ask about pricing" at bounding box center [870, 344] width 108 height 22
click at [847, 27] on button "Switch to traveling" at bounding box center [843, 27] width 86 height 10
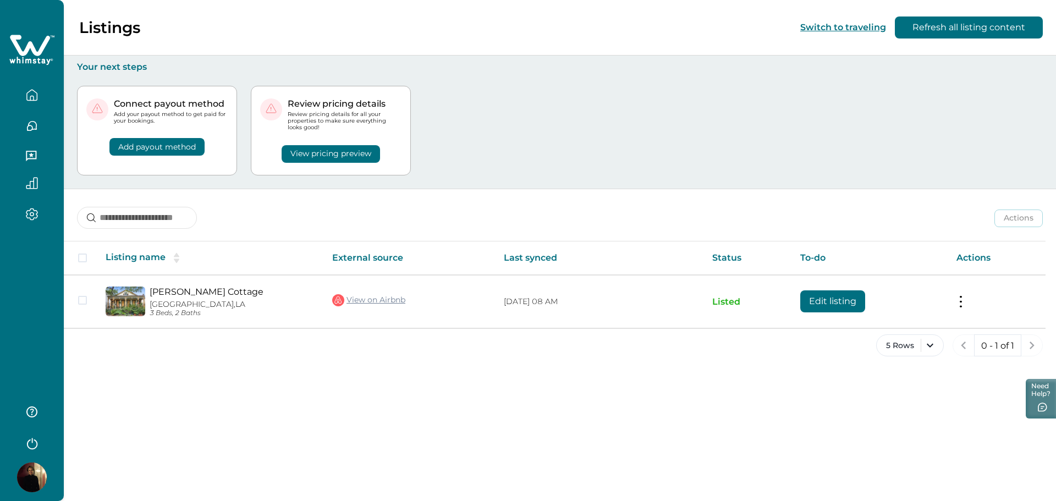
click at [343, 154] on button "View pricing preview" at bounding box center [331, 154] width 98 height 18
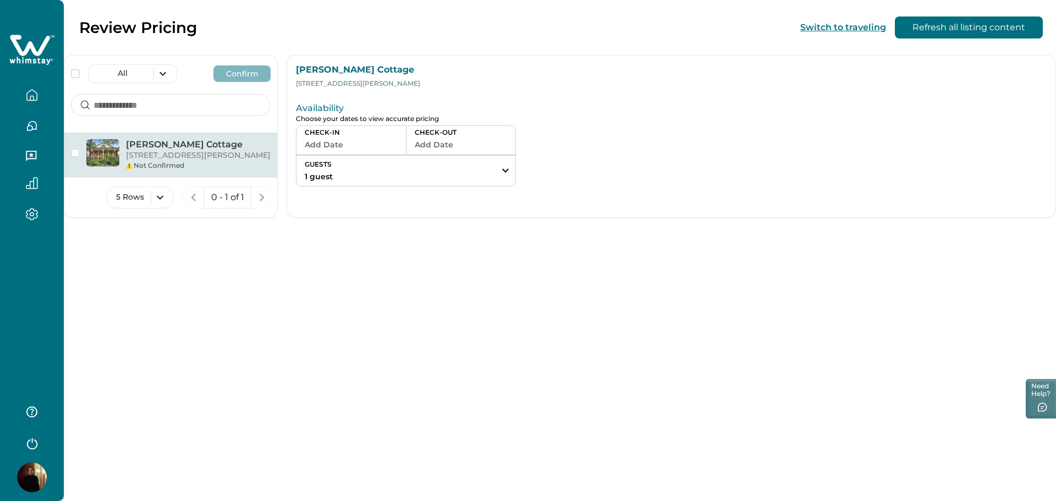
click at [29, 211] on icon "button" at bounding box center [32, 214] width 12 height 13
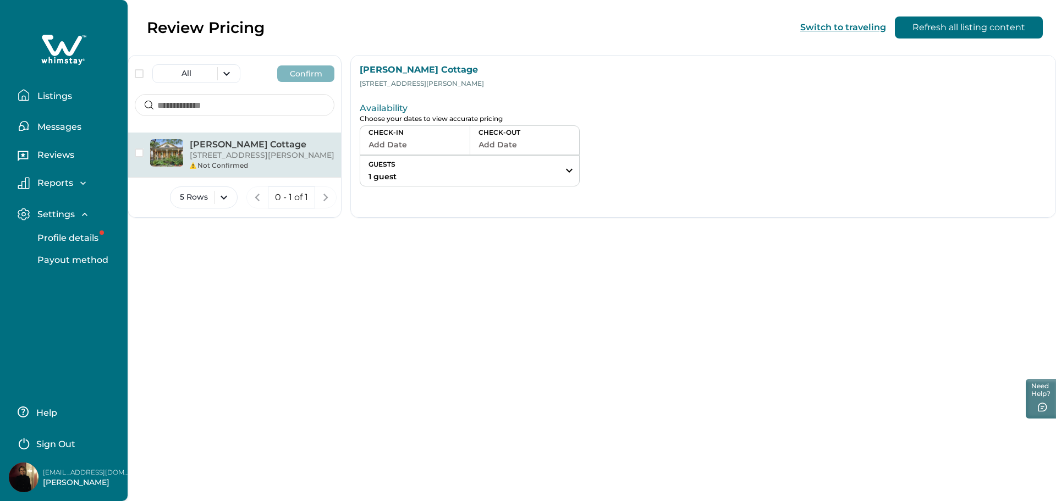
click at [52, 99] on p "Listings" at bounding box center [53, 96] width 38 height 11
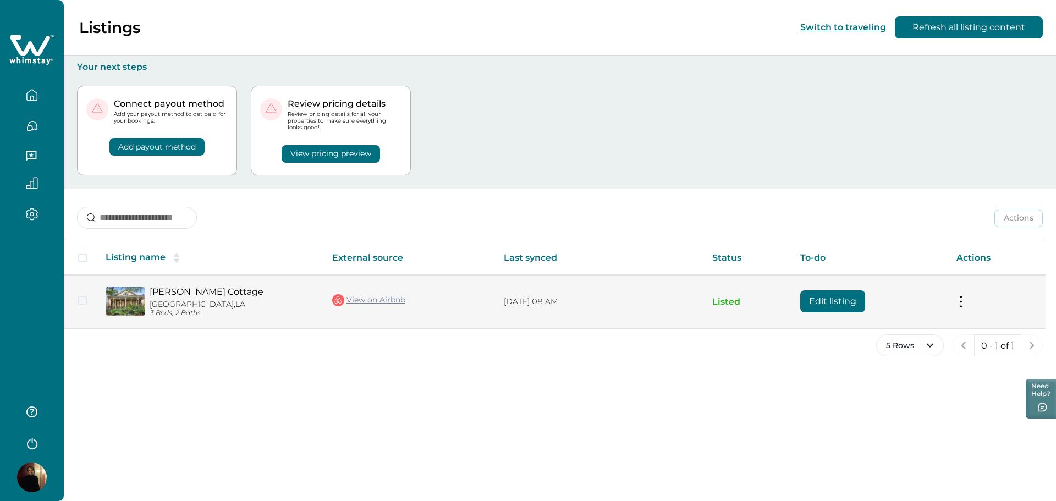
click at [884, 300] on td "Edit listing" at bounding box center [869, 301] width 156 height 53
click at [958, 298] on button at bounding box center [960, 302] width 9 height 12
click at [724, 303] on p "Listed" at bounding box center [747, 301] width 71 height 11
click at [731, 300] on p "Listed" at bounding box center [747, 301] width 71 height 11
click at [962, 296] on button at bounding box center [960, 302] width 9 height 12
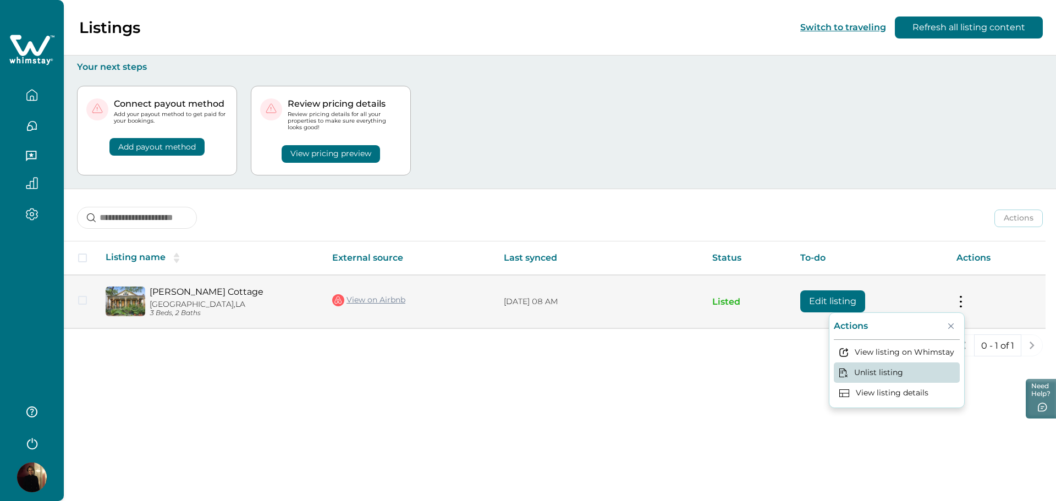
click at [885, 372] on button "Unlist listing" at bounding box center [897, 372] width 126 height 20
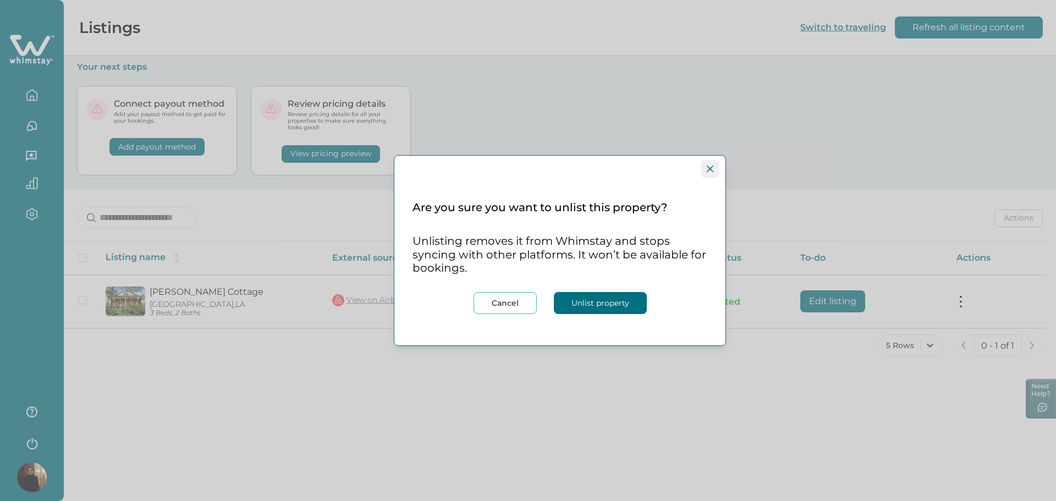
click at [711, 169] on icon "Close" at bounding box center [710, 168] width 7 height 7
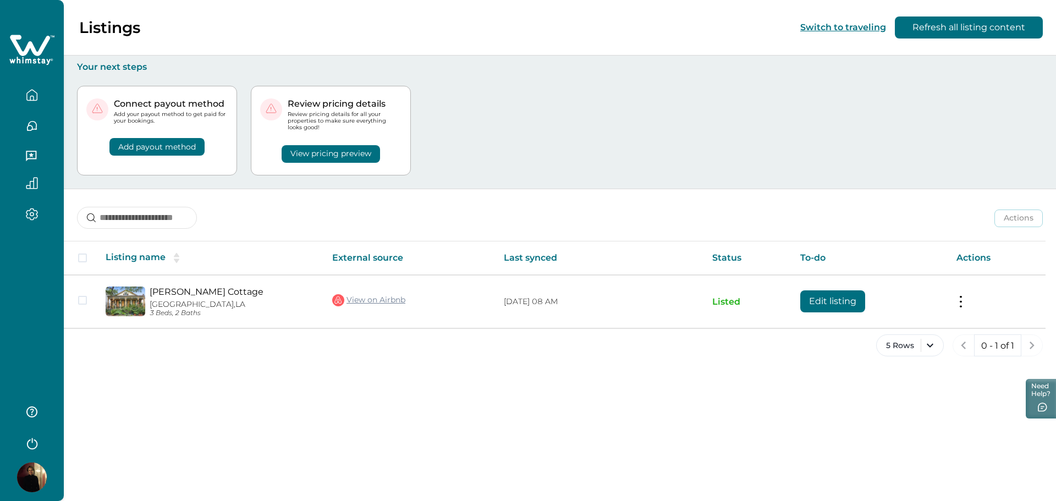
click at [148, 149] on button "Add payout method" at bounding box center [156, 147] width 95 height 18
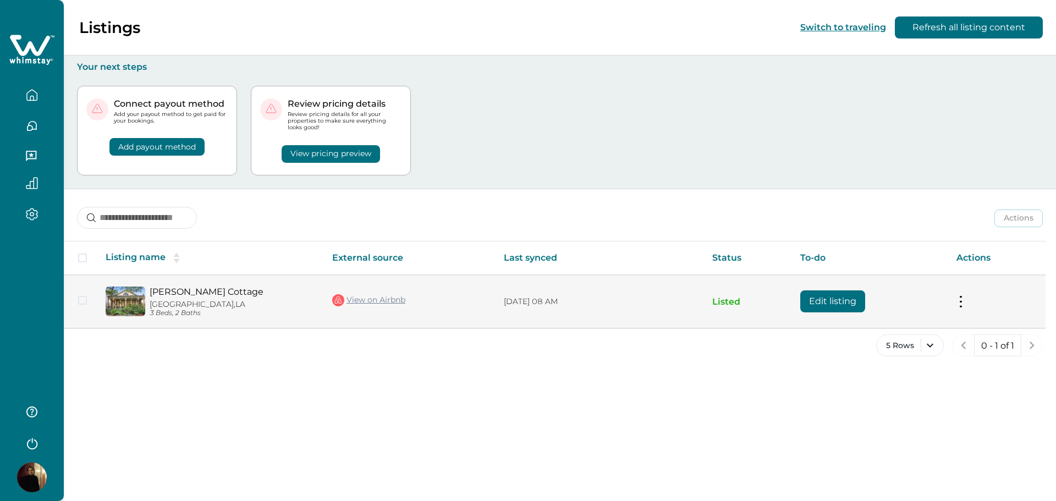
click at [962, 296] on button at bounding box center [960, 302] width 9 height 12
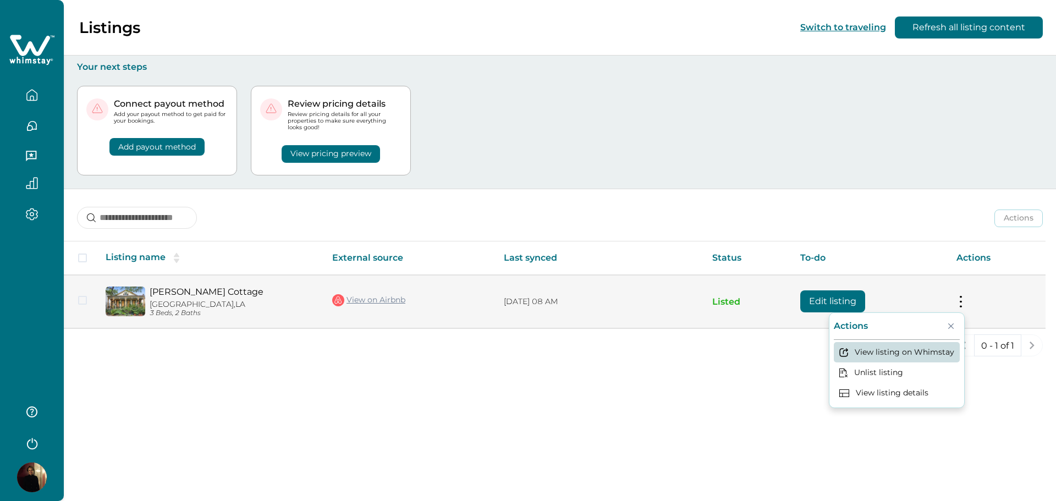
click at [888, 355] on button "View listing on Whimstay" at bounding box center [897, 352] width 126 height 20
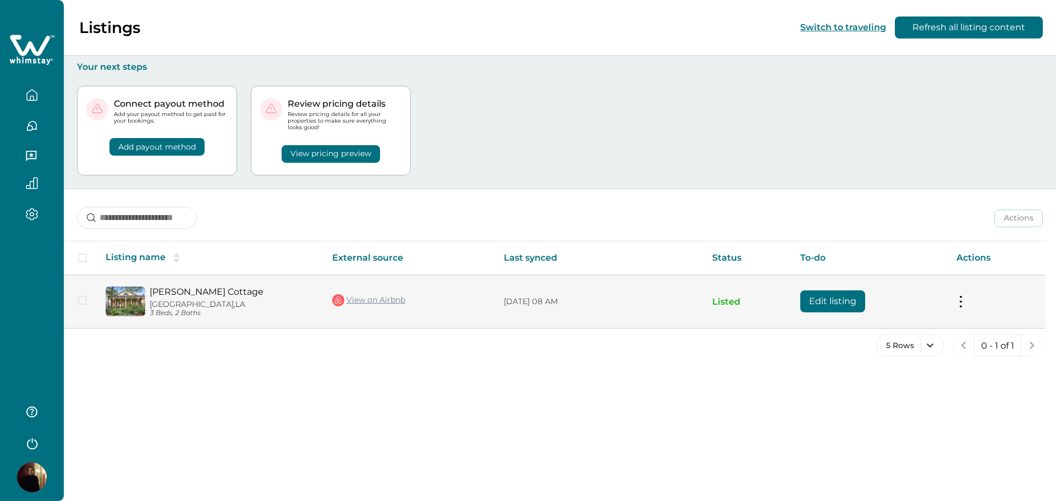
click at [959, 301] on button at bounding box center [960, 302] width 9 height 12
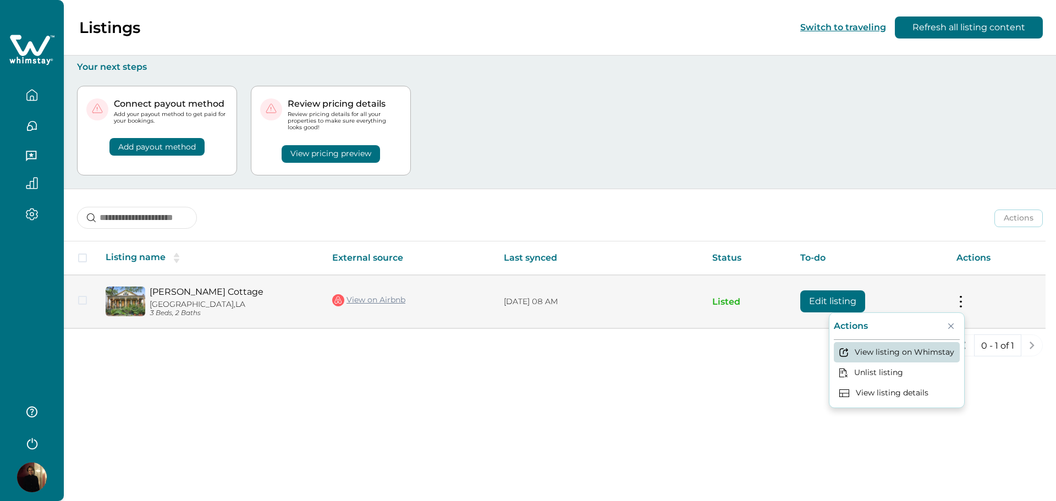
click at [887, 355] on button "View listing on Whimstay" at bounding box center [897, 352] width 126 height 20
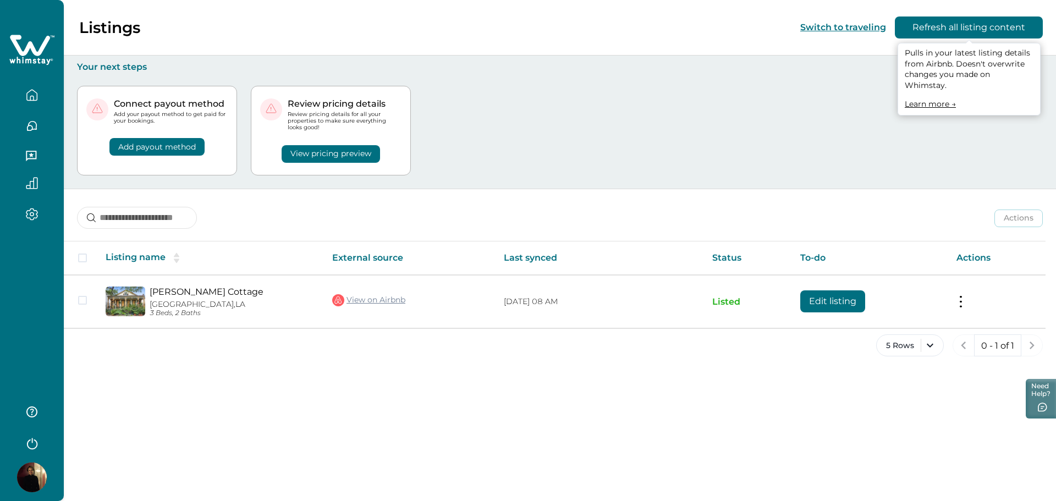
click at [956, 27] on button "Refresh all listing content" at bounding box center [969, 27] width 148 height 22
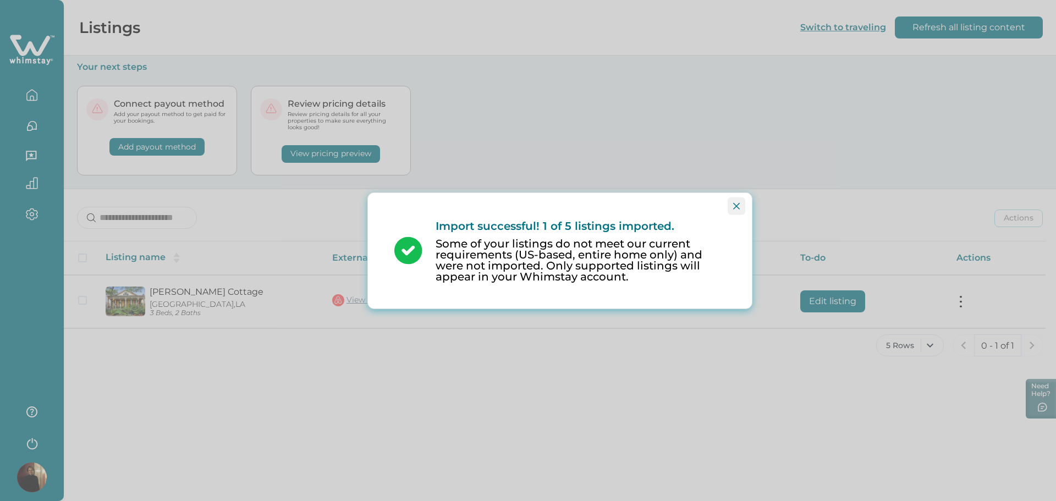
click at [738, 204] on icon "Close" at bounding box center [736, 205] width 7 height 7
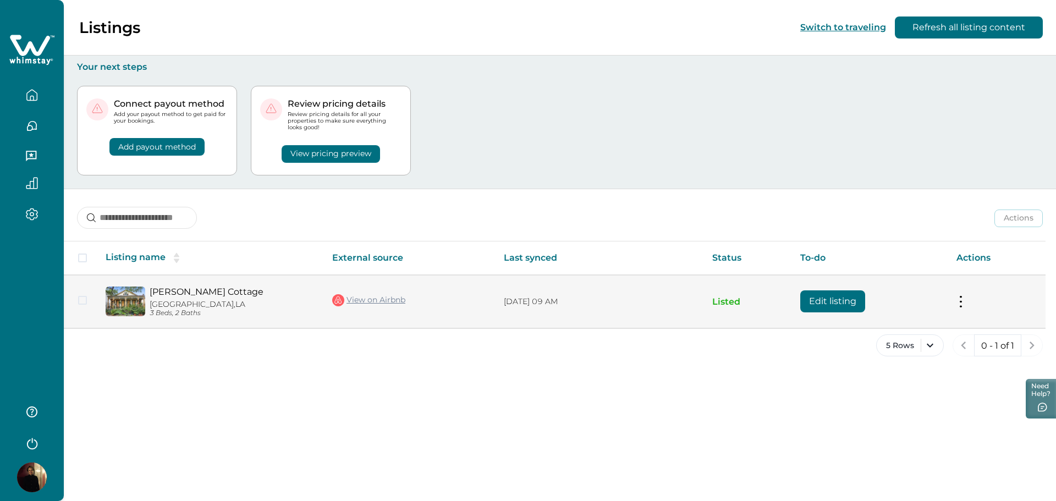
click at [161, 296] on link "[PERSON_NAME] Cottage" at bounding box center [232, 291] width 165 height 10
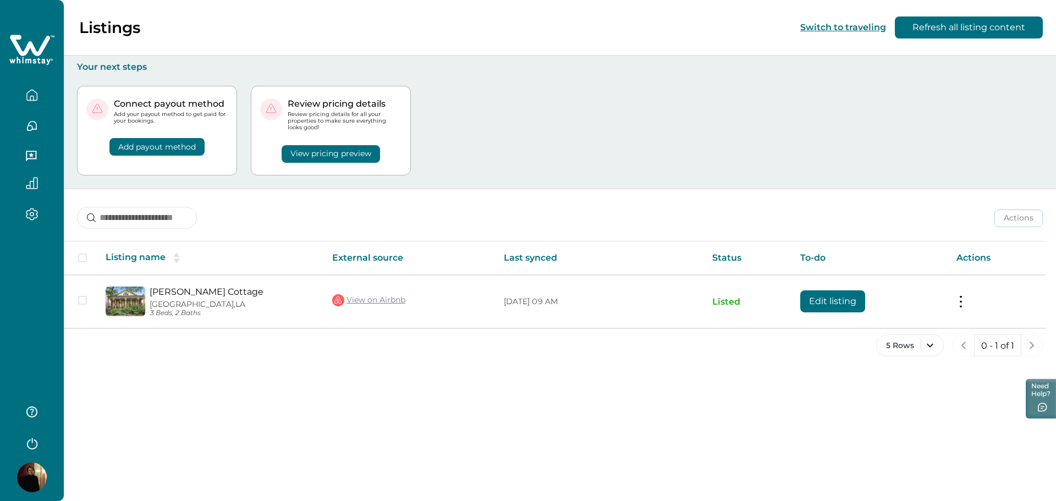
click at [345, 156] on button "View pricing preview" at bounding box center [331, 154] width 98 height 18
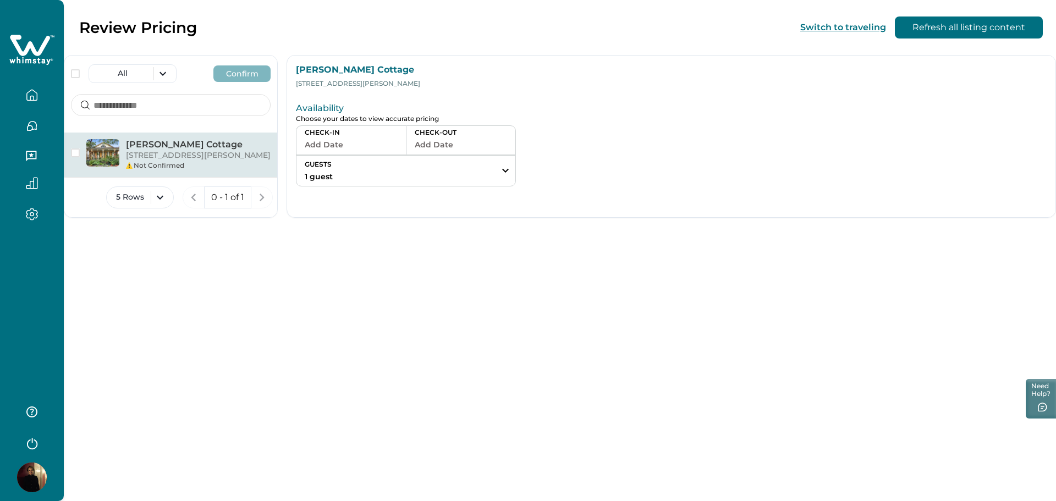
click at [380, 145] on button "Add Date" at bounding box center [351, 144] width 93 height 15
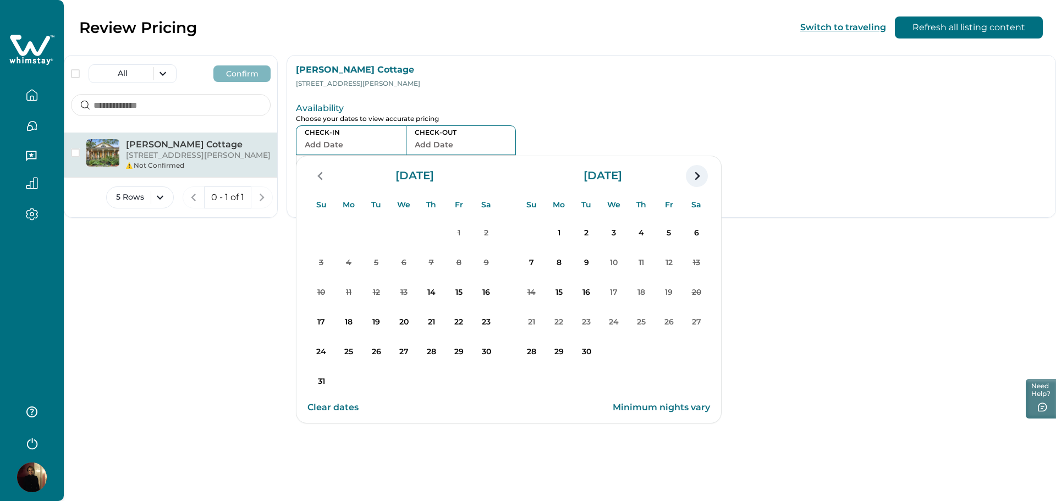
click at [699, 178] on icon "navigation button" at bounding box center [696, 176] width 5 height 8
click at [329, 177] on icon "navigation button" at bounding box center [321, 176] width 18 height 20
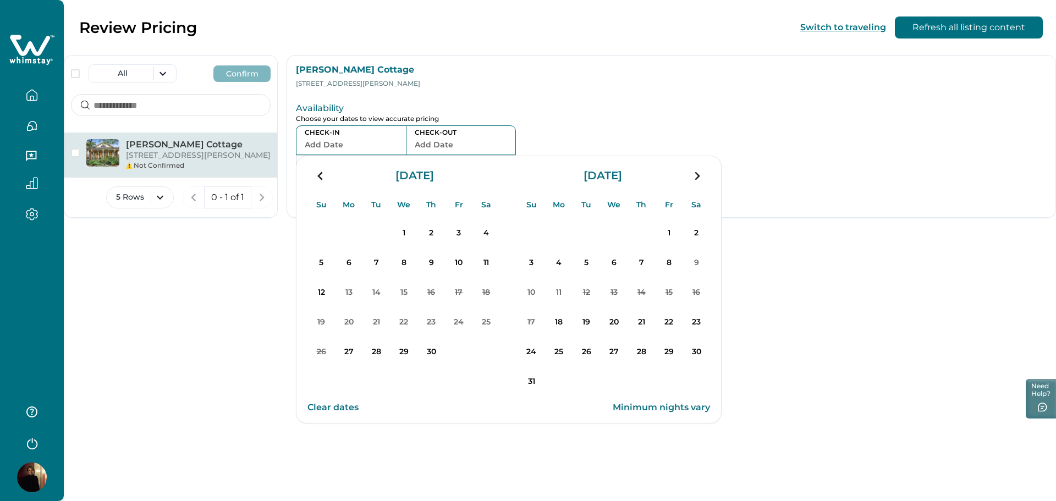
click at [329, 177] on icon "navigation button" at bounding box center [321, 176] width 18 height 20
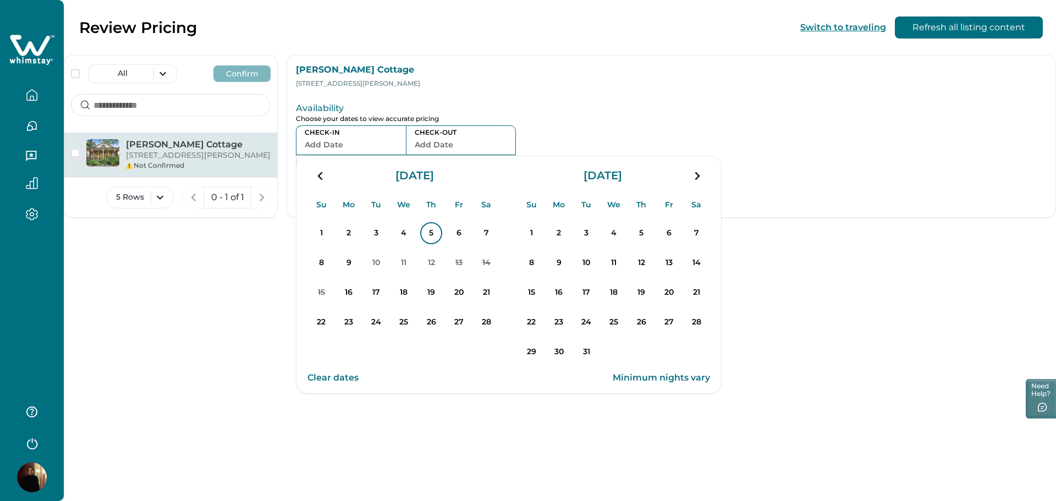
click at [442, 235] on p "5" at bounding box center [431, 233] width 22 height 22
click at [332, 269] on p "8" at bounding box center [321, 263] width 22 height 22
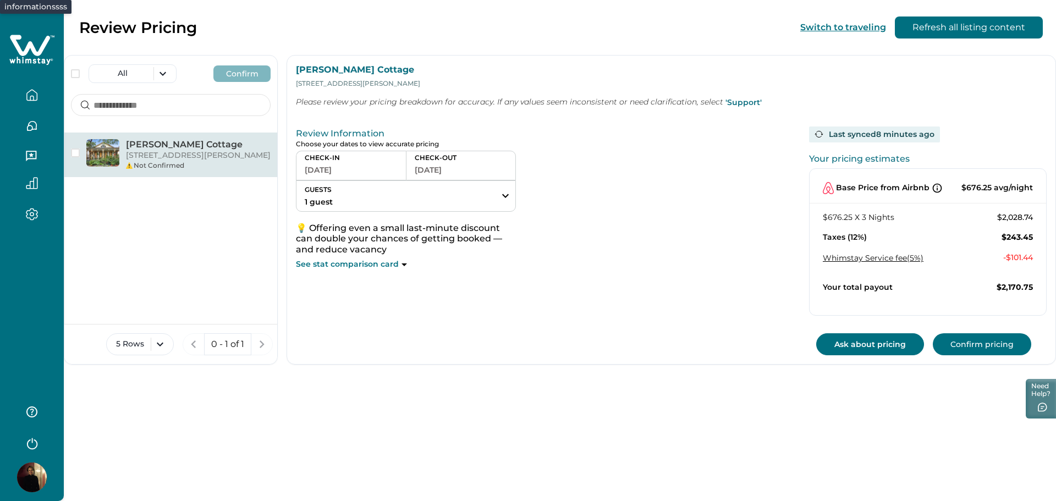
click at [877, 346] on button "Ask about pricing" at bounding box center [870, 344] width 108 height 22
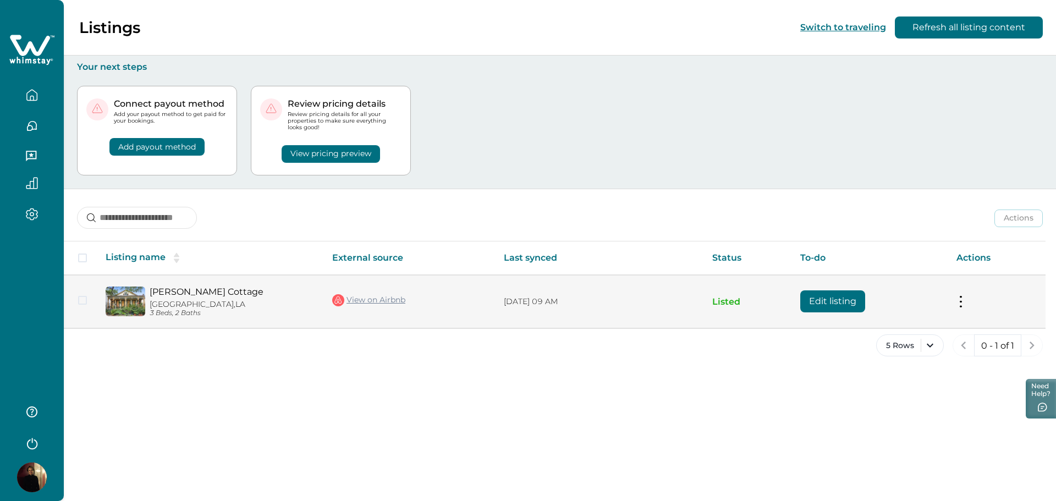
click at [836, 302] on button "Edit listing" at bounding box center [832, 301] width 65 height 22
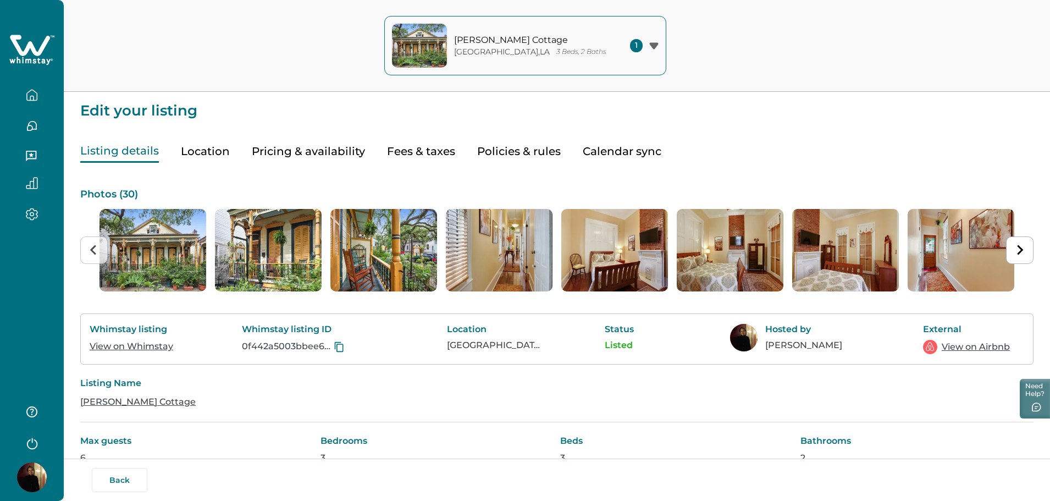
click at [621, 153] on button "Calendar sync" at bounding box center [622, 151] width 79 height 23
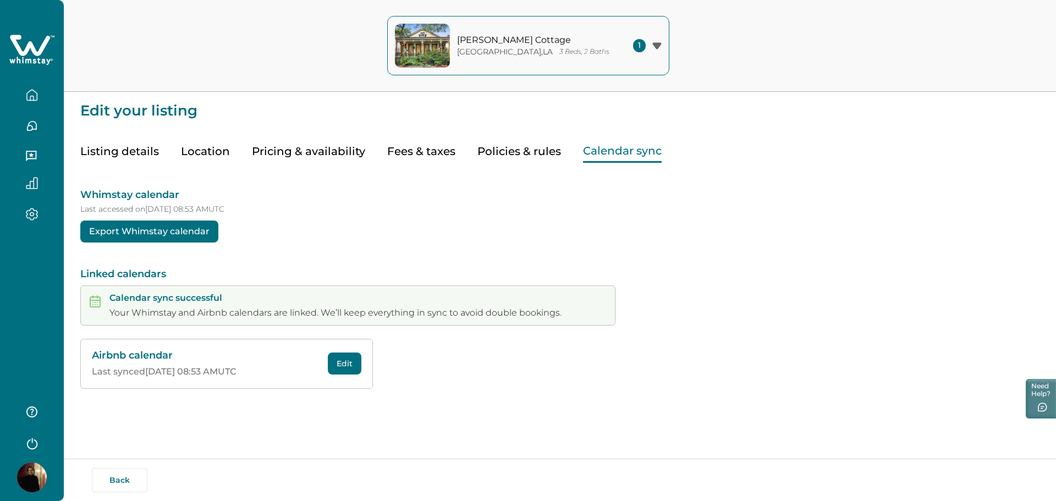
click at [153, 150] on button "Listing details" at bounding box center [119, 151] width 79 height 23
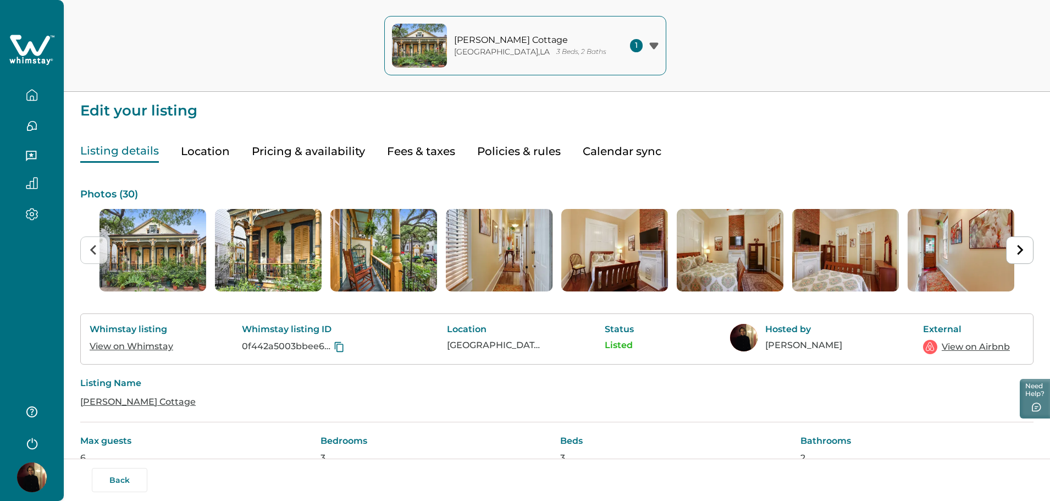
click at [526, 151] on button "Policies & rules" at bounding box center [519, 151] width 84 height 23
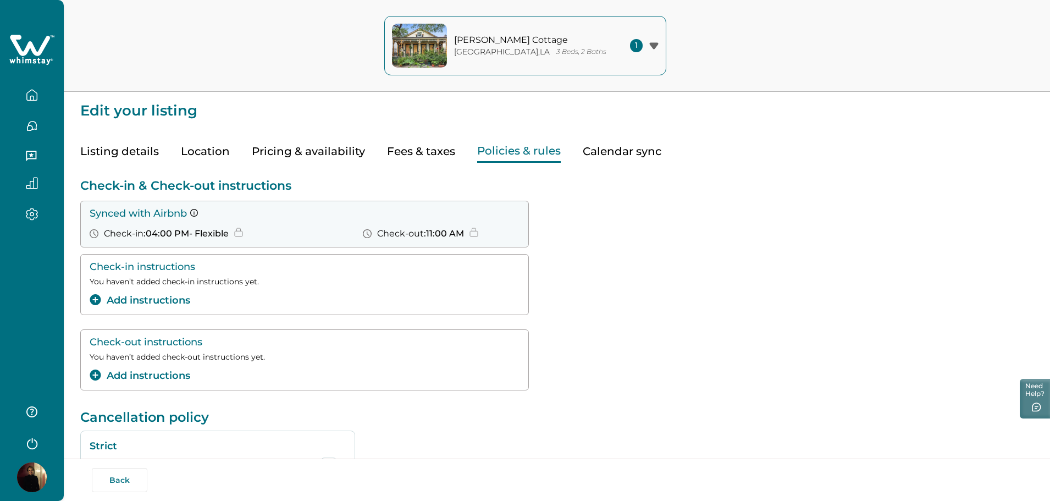
click at [93, 301] on icon "add-instructions" at bounding box center [95, 299] width 11 height 11
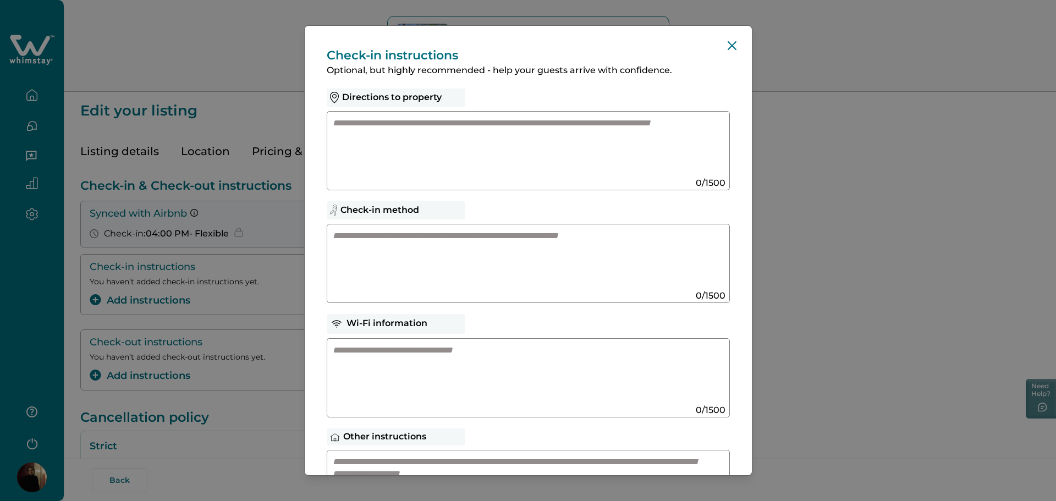
click at [95, 376] on div "Check-in instructions Optional, but highly recommended - help your guests arriv…" at bounding box center [528, 250] width 1056 height 501
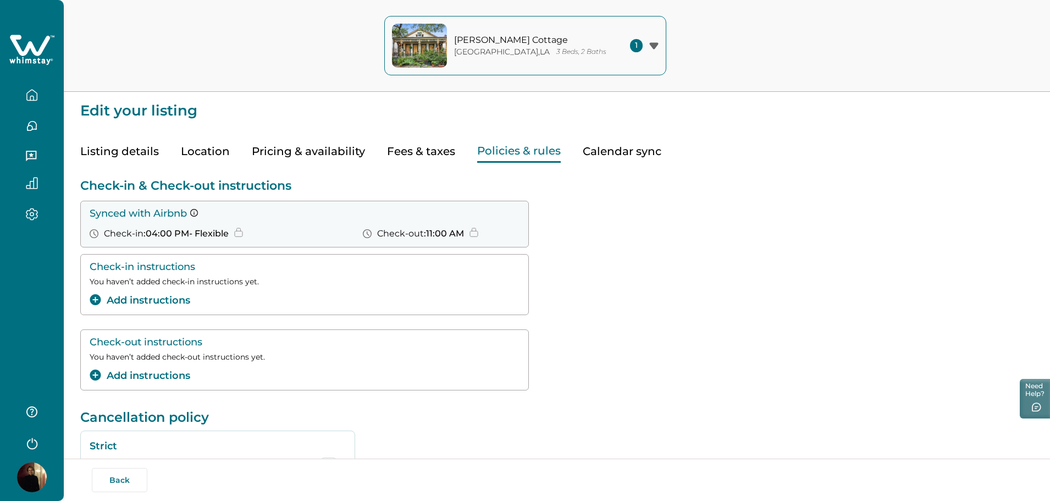
click at [93, 373] on icon "add-instructions" at bounding box center [95, 374] width 11 height 11
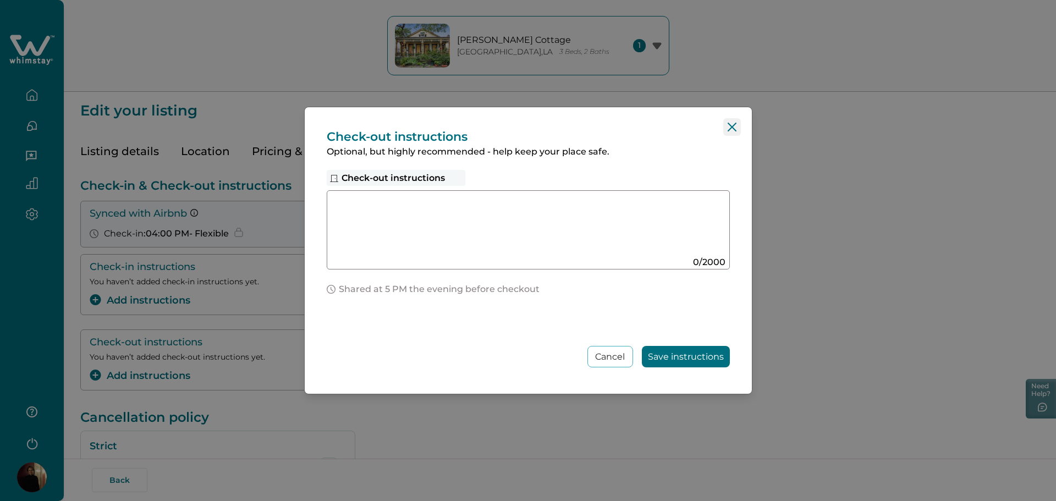
click at [733, 131] on icon "Close" at bounding box center [731, 127] width 9 height 9
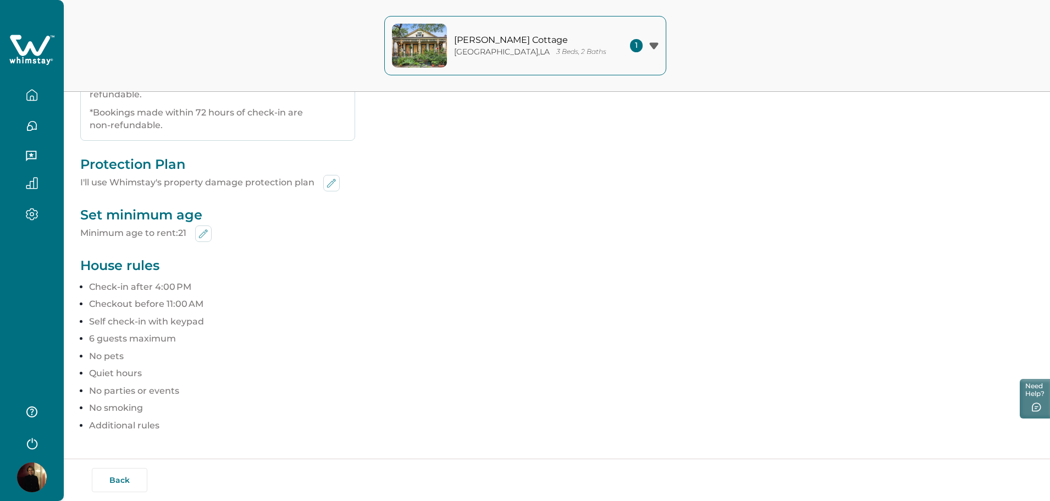
scroll to position [413, 0]
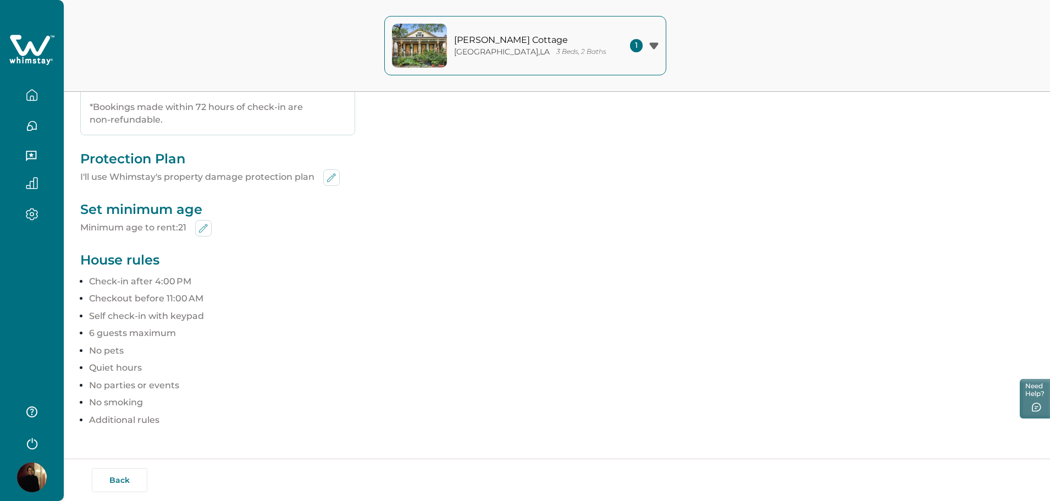
click at [244, 357] on ul "6 guests maximum No pets Quiet hours No parties or events No smoking Additional…" at bounding box center [561, 376] width 945 height 98
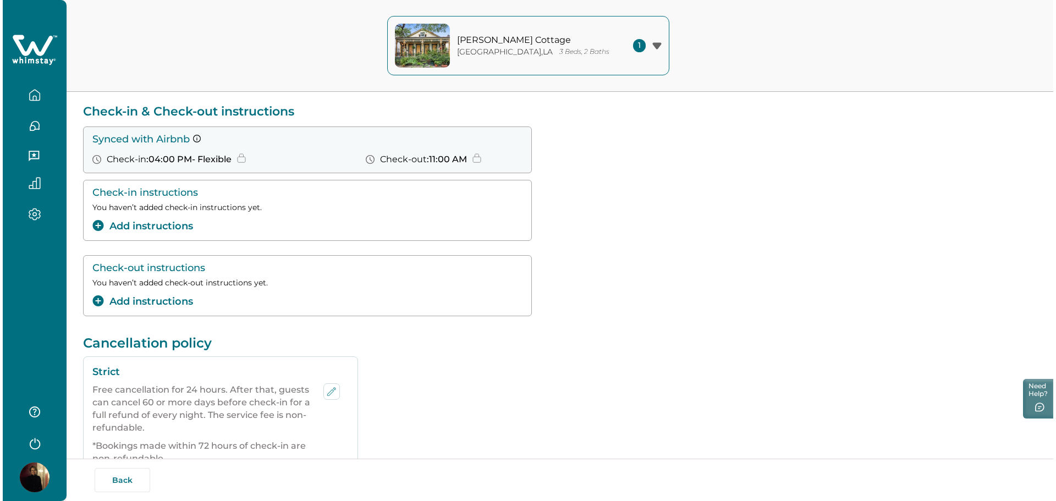
scroll to position [55, 0]
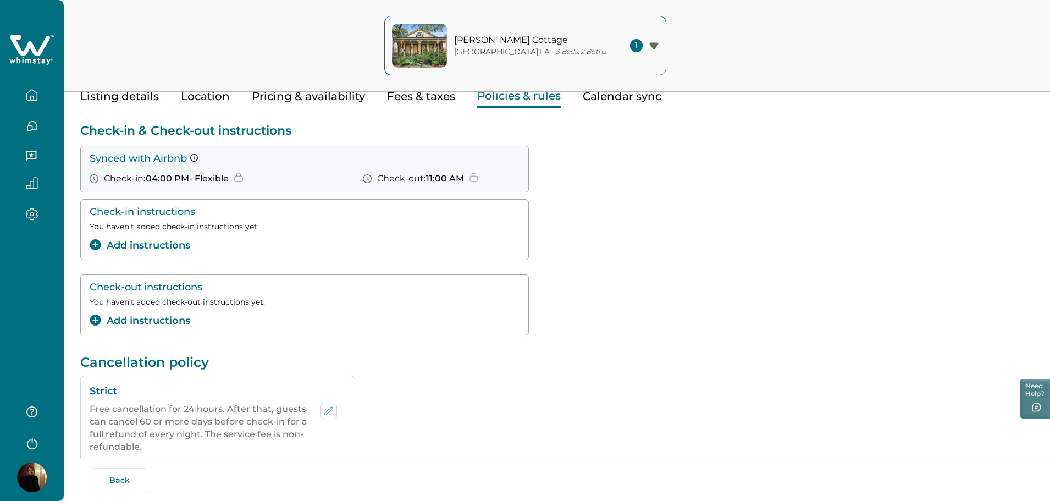
click at [140, 244] on button "Add instructions" at bounding box center [140, 245] width 101 height 15
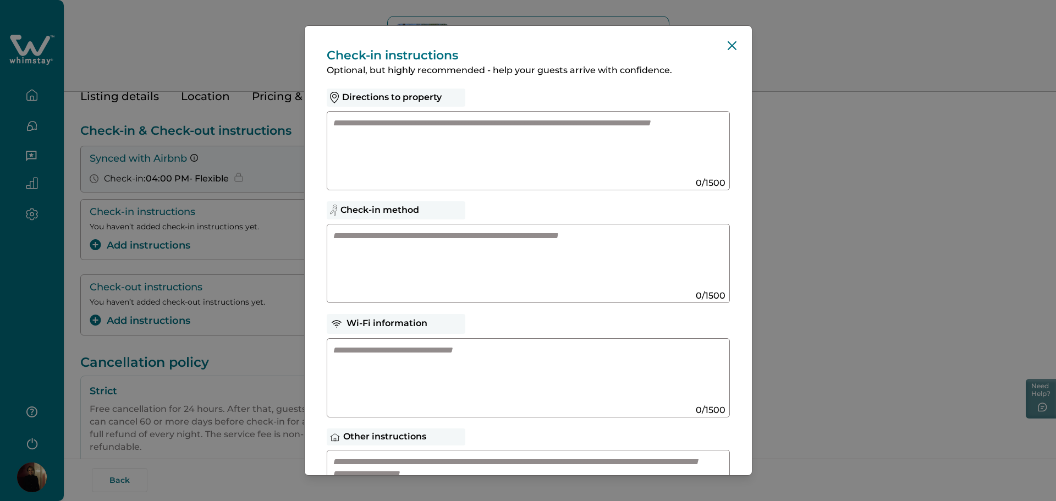
click at [406, 253] on textarea at bounding box center [517, 259] width 369 height 59
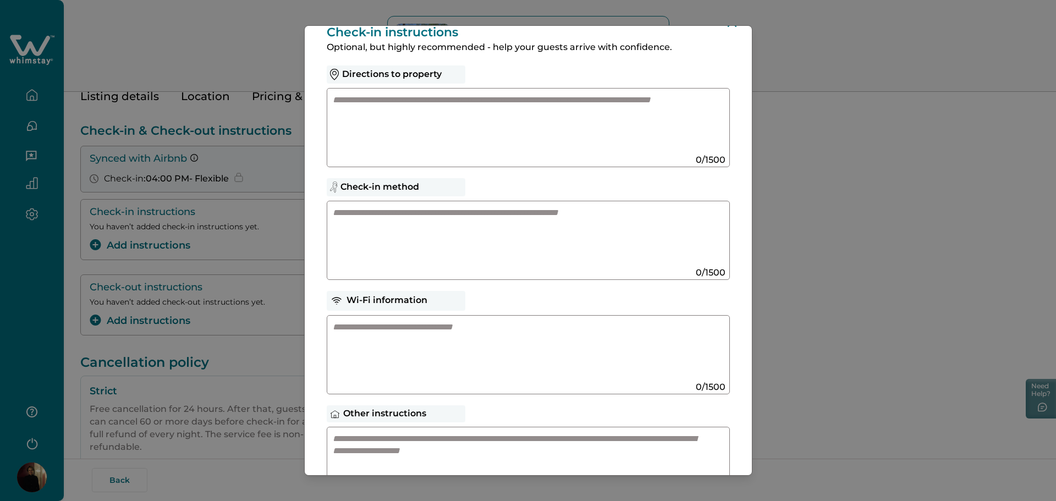
scroll to position [0, 0]
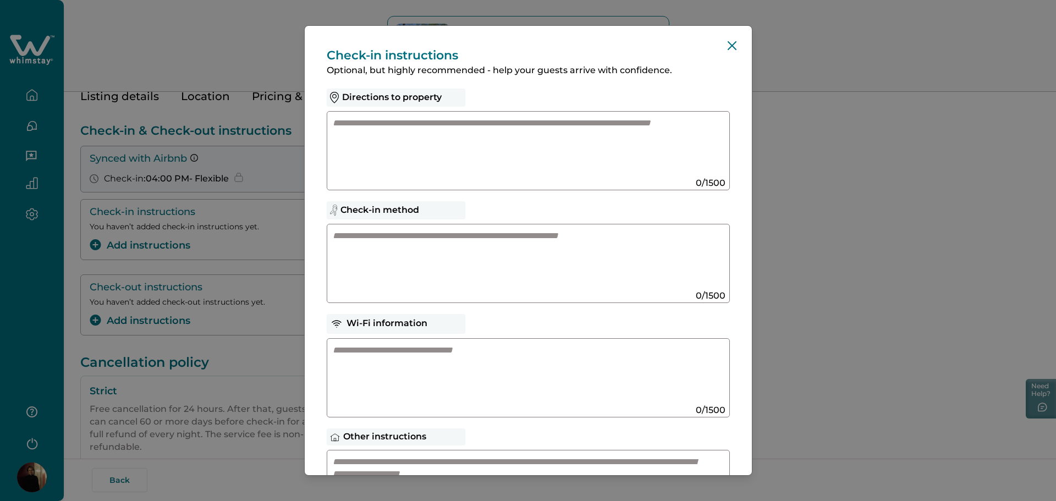
click at [412, 249] on textarea at bounding box center [517, 259] width 369 height 59
click at [450, 374] on textarea at bounding box center [517, 373] width 369 height 59
click at [723, 41] on button "Close" at bounding box center [732, 46] width 18 height 18
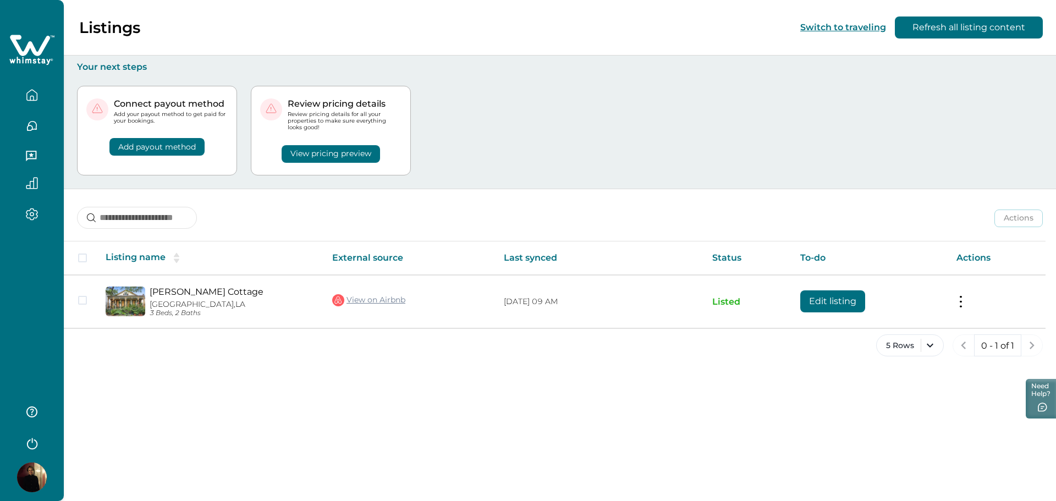
click at [818, 25] on button "Switch to traveling" at bounding box center [843, 27] width 86 height 10
